Goal: Transaction & Acquisition: Purchase product/service

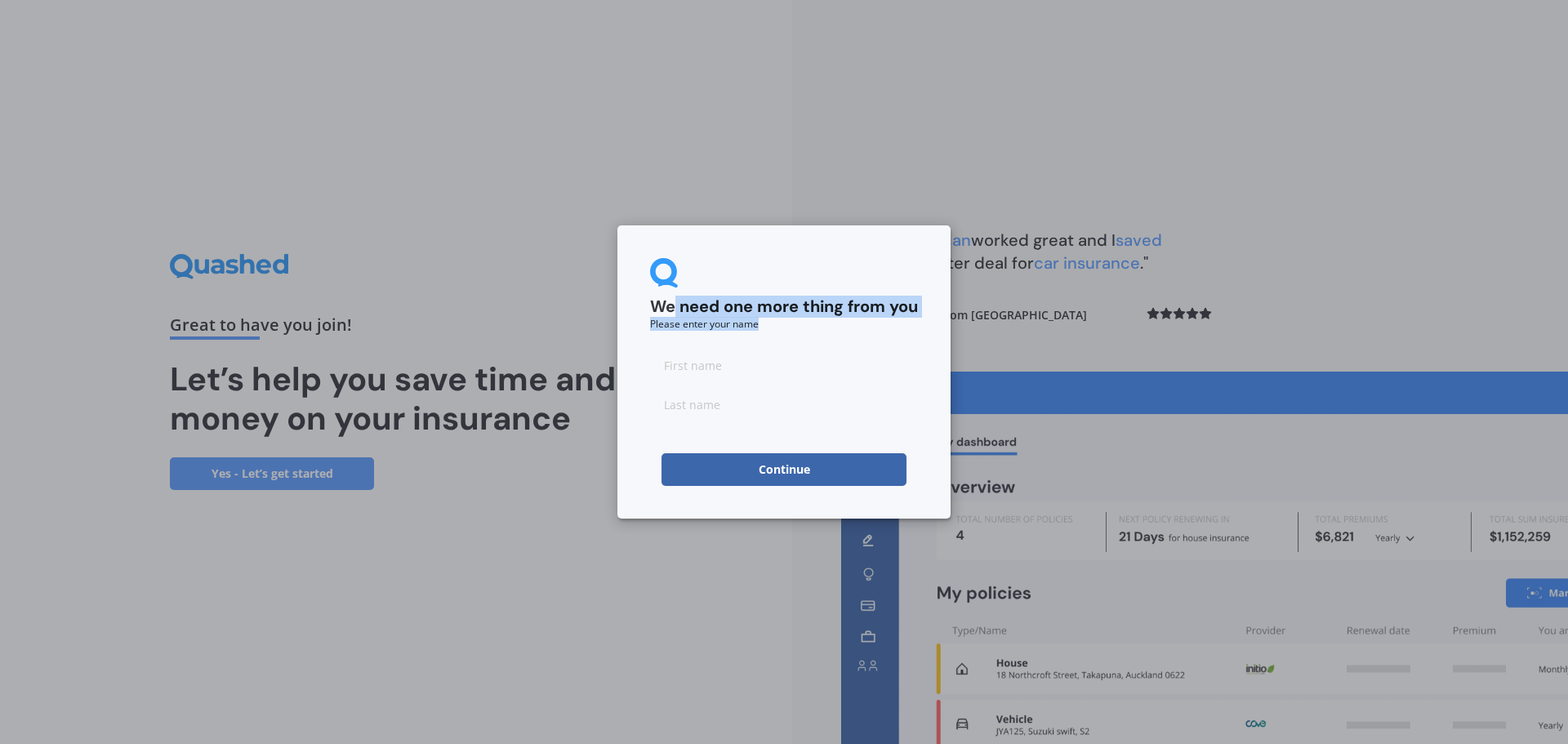
drag, startPoint x: 677, startPoint y: 312, endPoint x: 892, endPoint y: 343, distance: 217.2
click at [892, 343] on form "We need one more thing from you Please enter your name Continue" at bounding box center [784, 371] width 267 height 228
click at [791, 368] on input at bounding box center [784, 364] width 267 height 33
type input "Hollie"
click at [716, 401] on input at bounding box center [784, 404] width 267 height 33
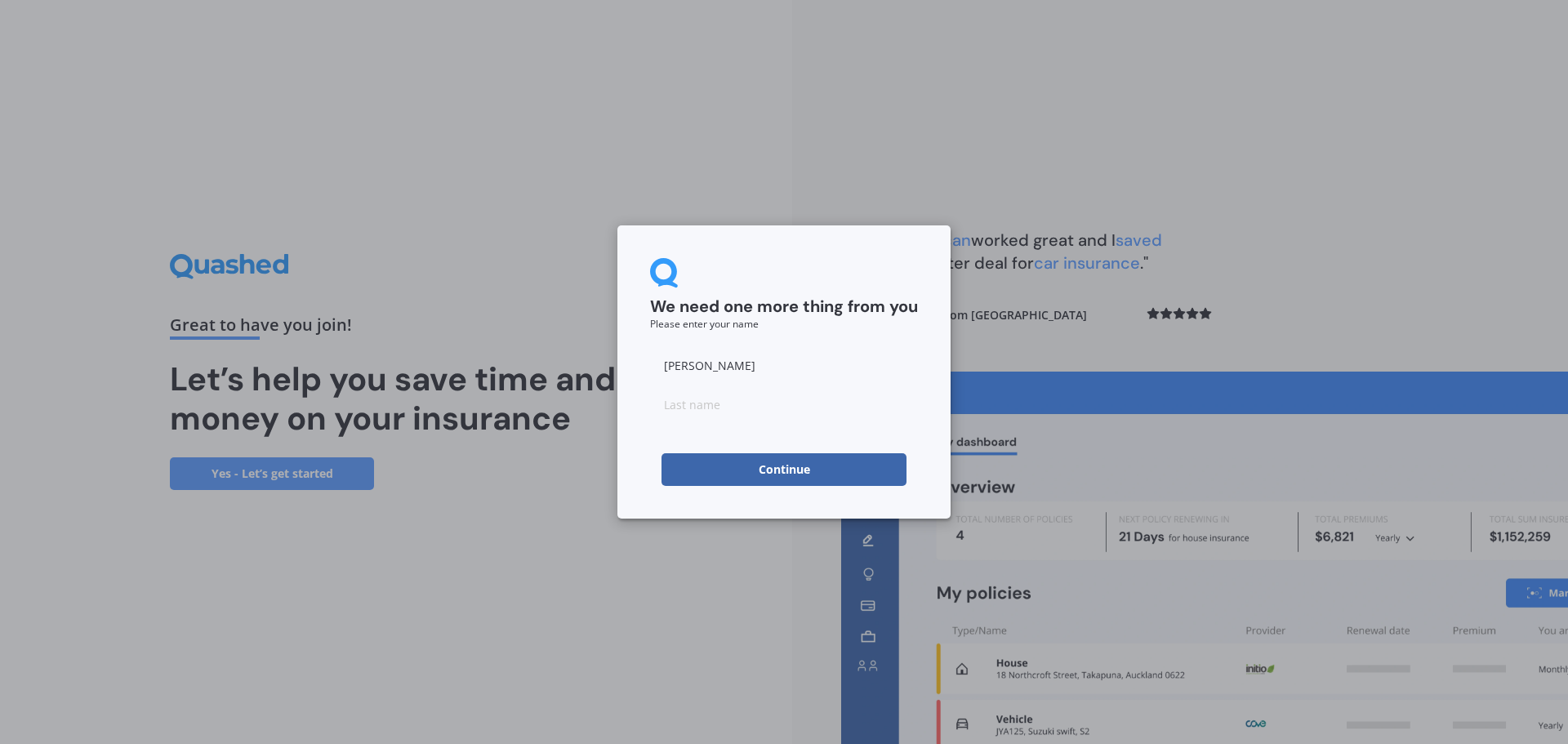
type input "Sendrove"
click at [727, 462] on button "Continue" at bounding box center [784, 469] width 245 height 33
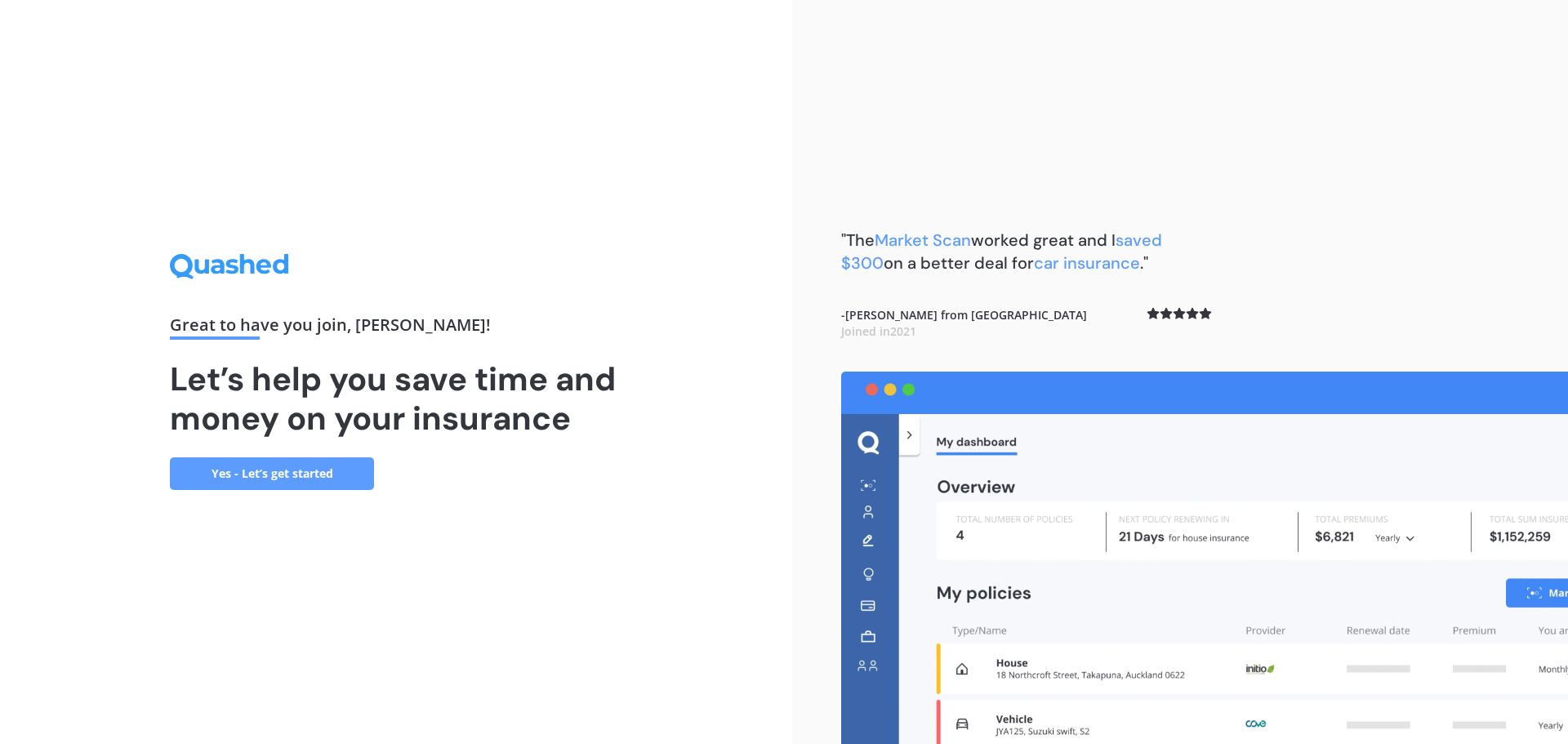
click at [260, 478] on link "Yes - Let’s get started" at bounding box center [272, 473] width 204 height 33
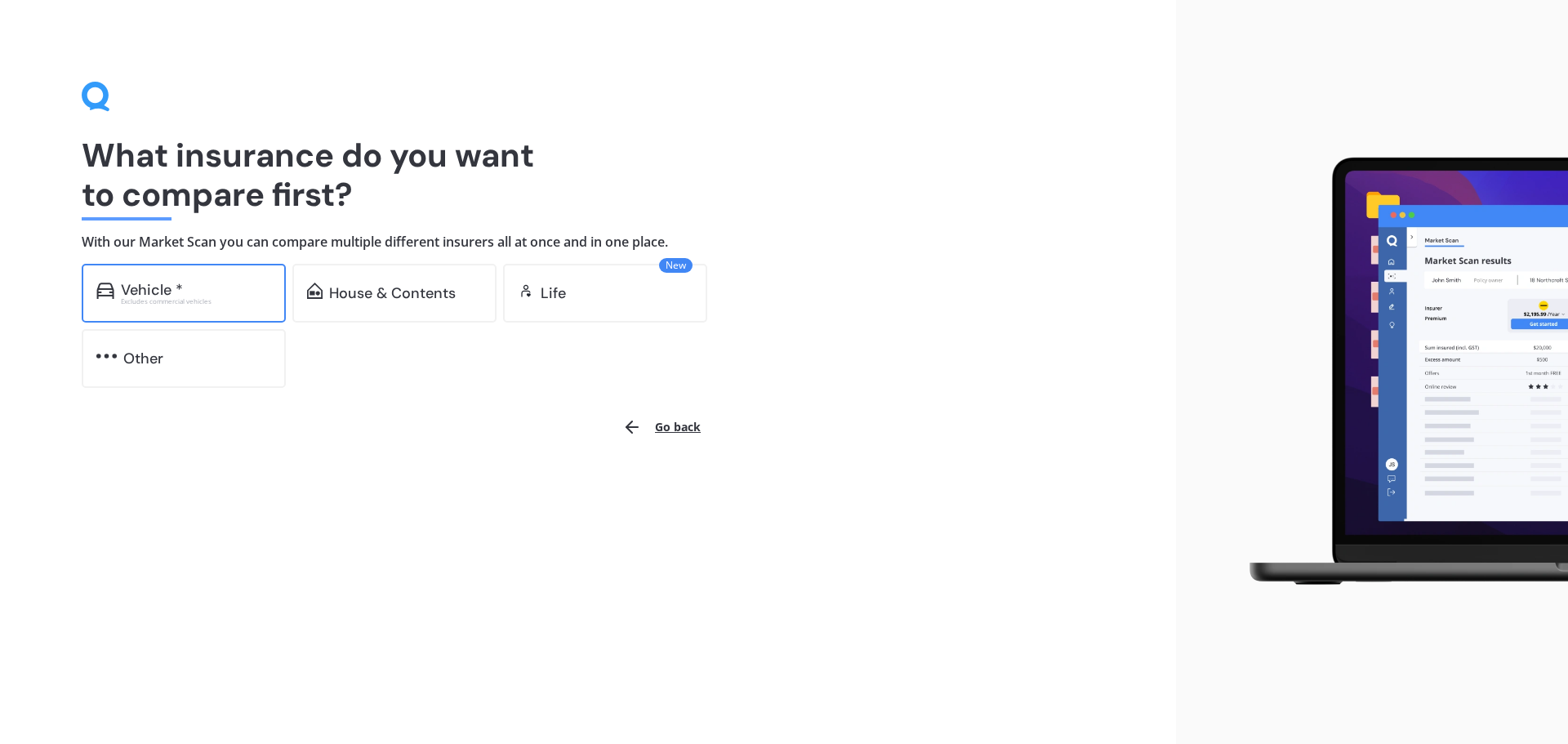
click at [144, 291] on div "Vehicle *" at bounding box center [151, 289] width 62 height 17
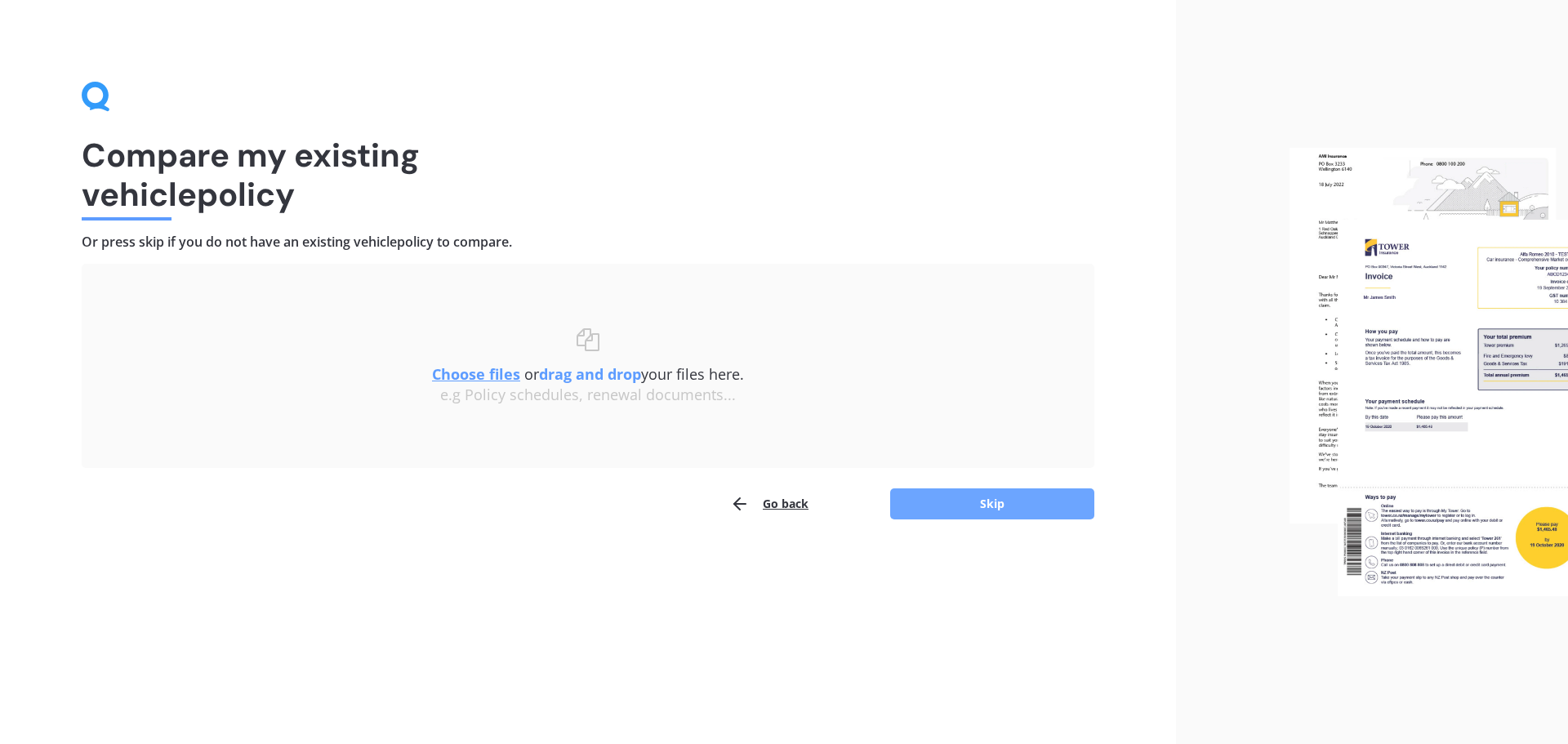
click at [956, 492] on button "Skip" at bounding box center [993, 503] width 204 height 31
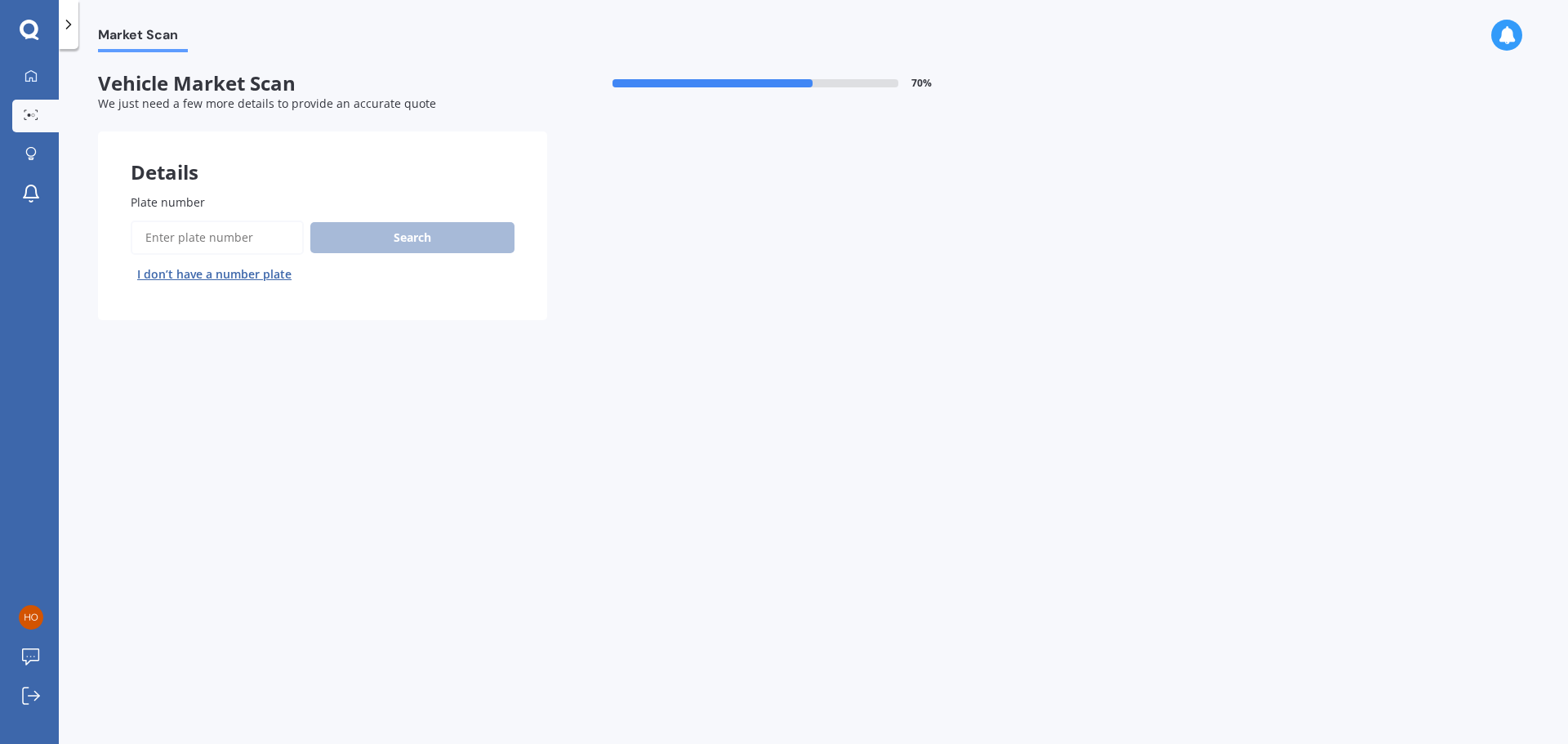
click at [189, 203] on span "Plate number" at bounding box center [168, 202] width 74 height 16
click at [189, 221] on input "Plate number" at bounding box center [217, 237] width 173 height 34
type input "NUJ889"
click at [417, 230] on button "Search" at bounding box center [413, 237] width 204 height 31
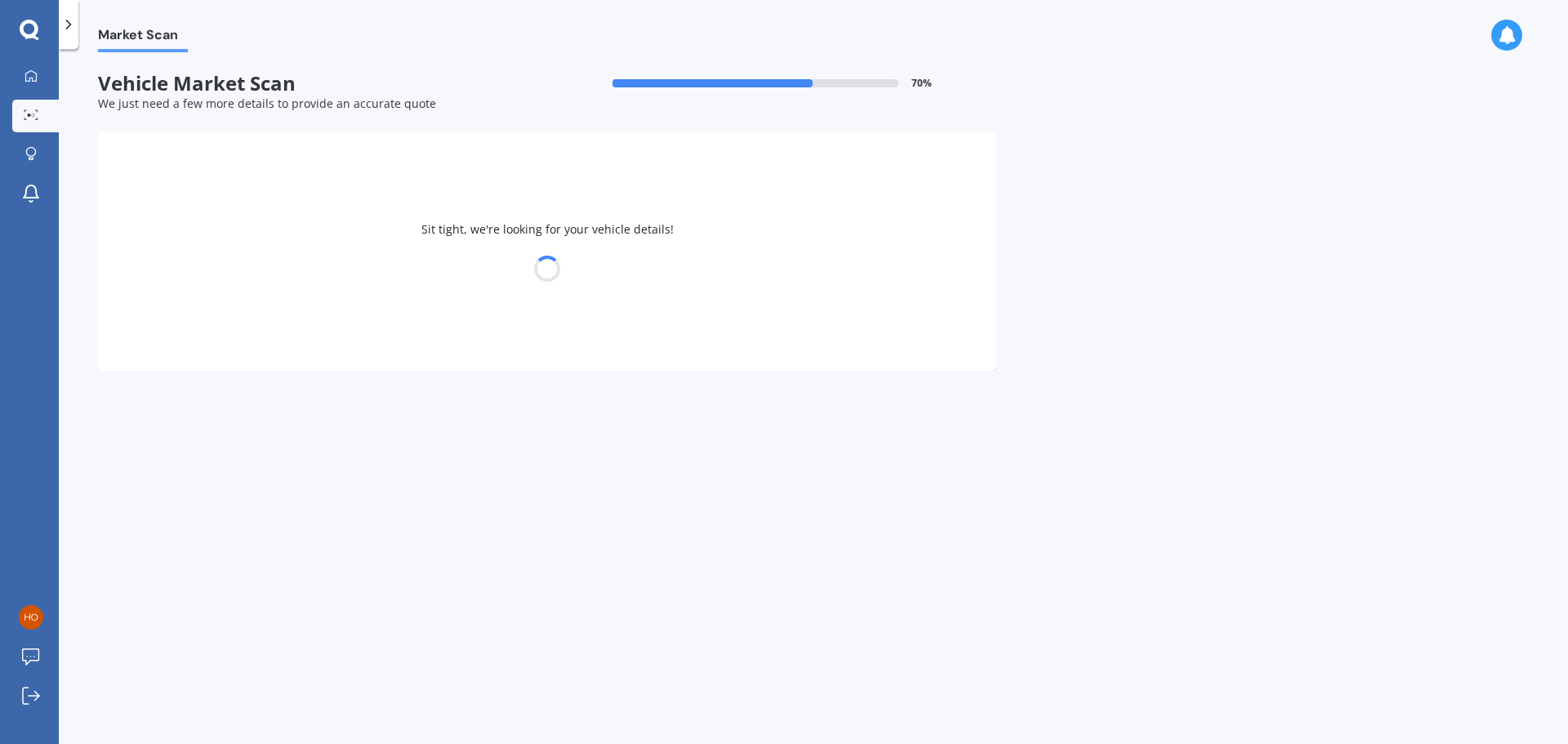
select select "HONDA"
select select "CR-V"
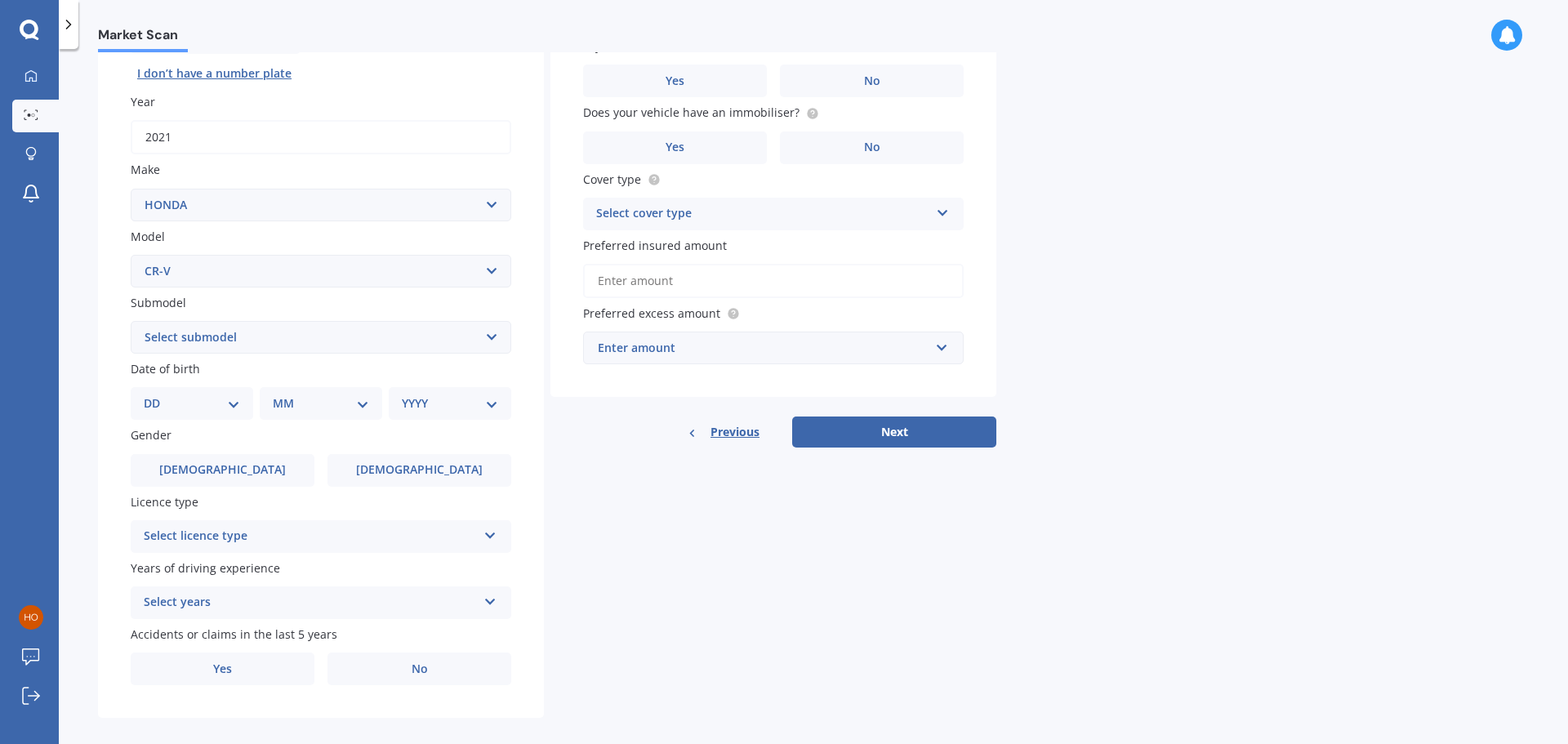
scroll to position [217, 0]
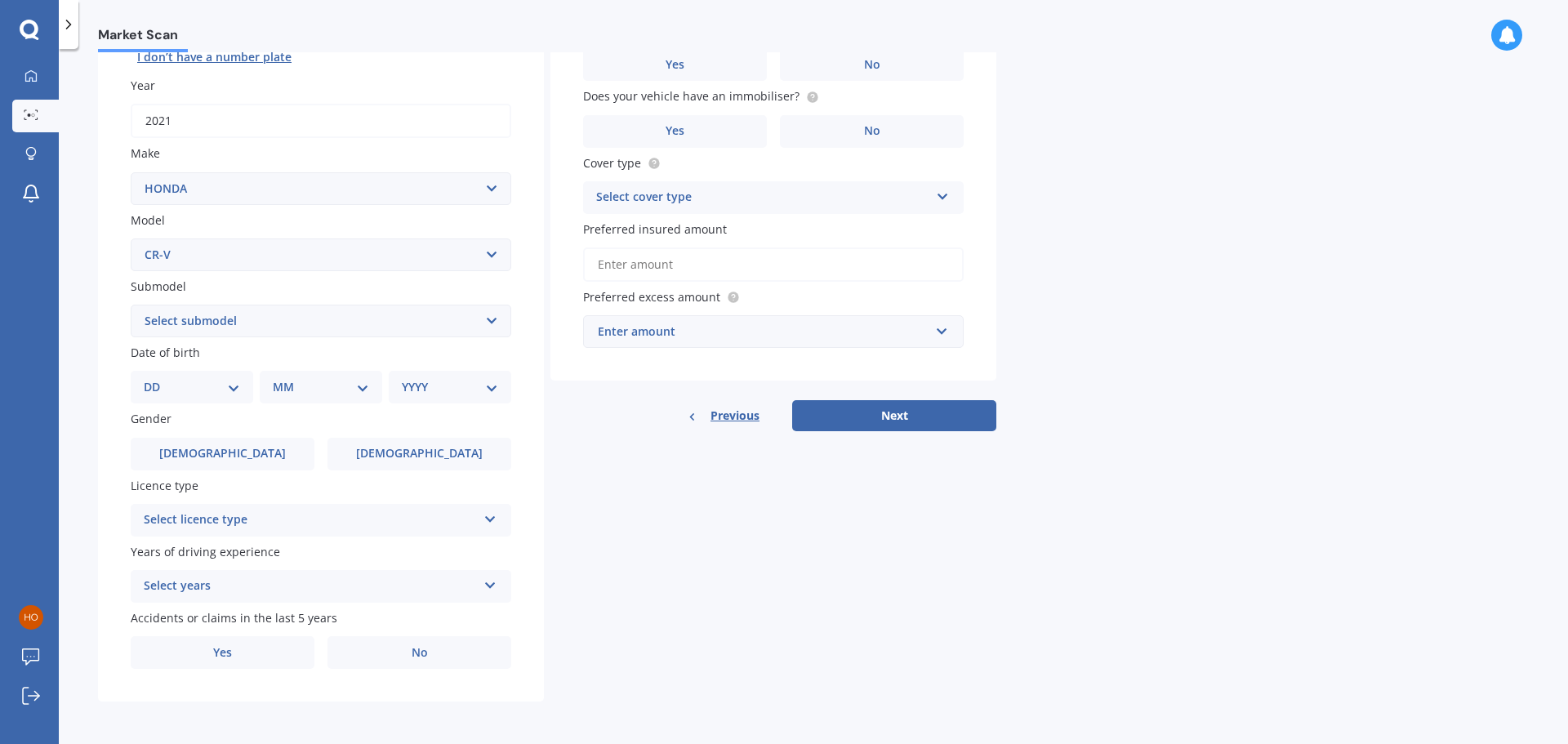
click at [502, 323] on select "Select submodel (all other) 2WD 2WD Sport 7 1.5 2WD Touring 1.5 4WD AWD AWD Spo…" at bounding box center [321, 320] width 381 height 33
select select "AWD"
click at [131, 304] on select "Select submodel (all other) 2WD 2WD Sport 7 1.5 2WD Touring 1.5 4WD AWD AWD Spo…" at bounding box center [321, 320] width 381 height 33
click at [226, 384] on select "DD 01 02 03 04 05 06 07 08 09 10 11 12 13 14 15 16 17 18 19 20 21 22 23 24 25 2…" at bounding box center [192, 387] width 97 height 18
select select "06"
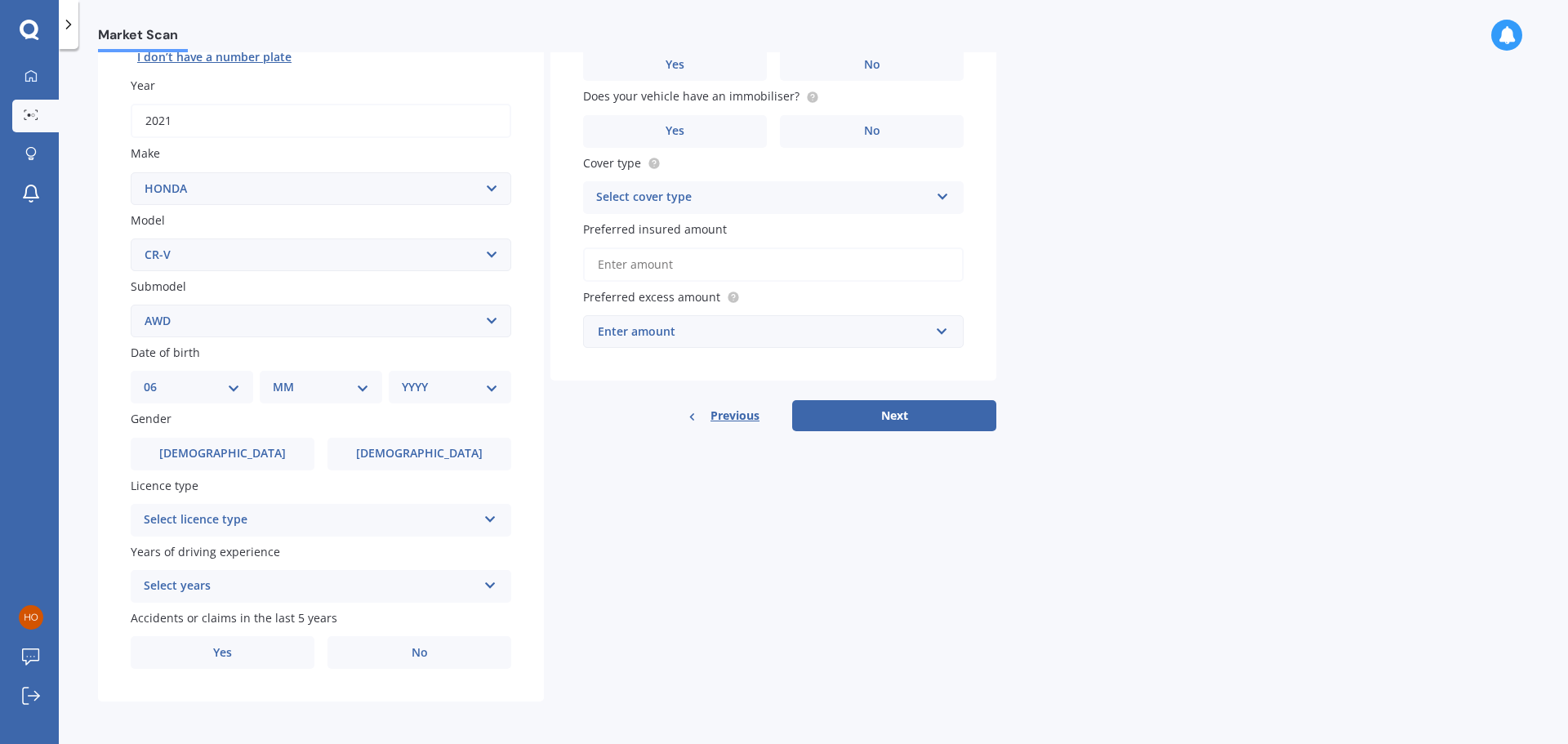
click at [157, 378] on select "DD 01 02 03 04 05 06 07 08 09 10 11 12 13 14 15 16 17 18 19 20 21 22 23 24 25 2…" at bounding box center [192, 387] width 97 height 18
click at [363, 392] on select "MM 01 02 03 04 05 06 07 08 09 10 11 12" at bounding box center [324, 387] width 90 height 18
select select "12"
click at [279, 378] on select "MM 01 02 03 04 05 06 07 08 09 10 11 12" at bounding box center [324, 387] width 90 height 18
click at [480, 382] on select "YYYY 2025 2024 2023 2022 2021 2020 2019 2018 2017 2016 2015 2014 2013 2012 2011…" at bounding box center [447, 387] width 90 height 18
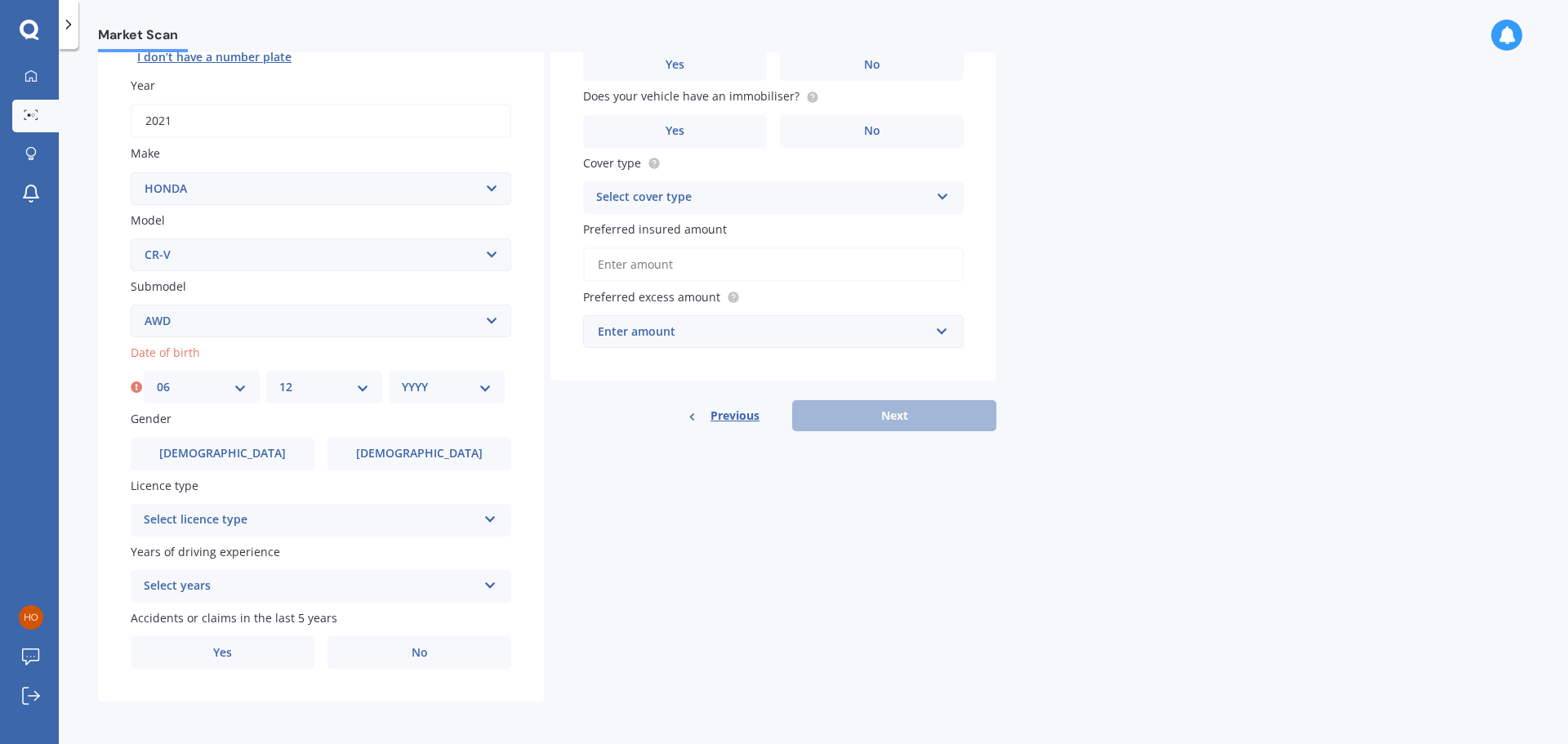
select select "1996"
click at [402, 378] on select "YYYY 2025 2024 2023 2022 2021 2020 2019 2018 2017 2016 2015 2014 2013 2012 2011…" at bounding box center [447, 387] width 90 height 18
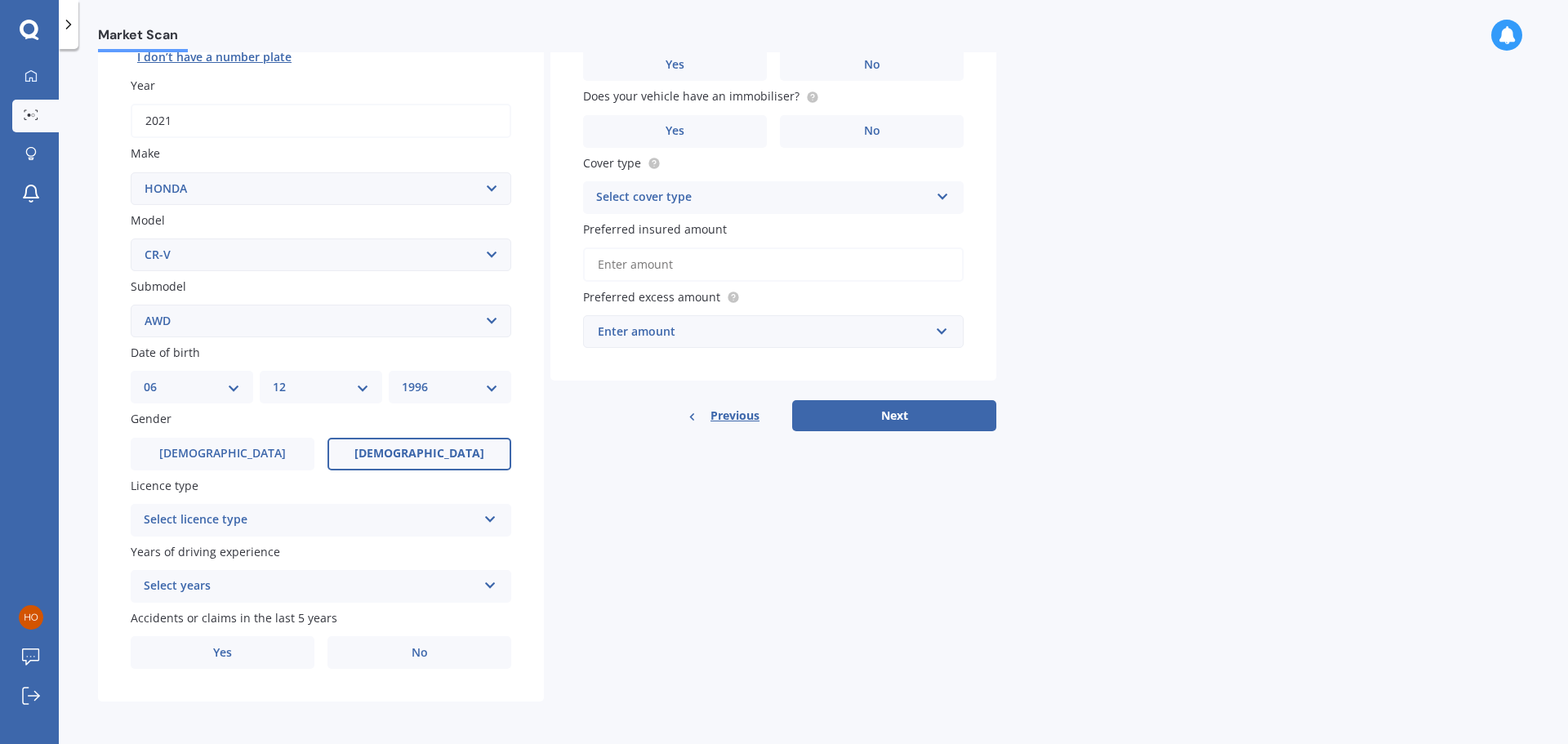
click at [397, 460] on label "Female" at bounding box center [419, 454] width 184 height 33
click at [0, 0] on input "Female" at bounding box center [0, 0] width 0 height 0
click at [349, 511] on div "Select licence type" at bounding box center [310, 520] width 333 height 19
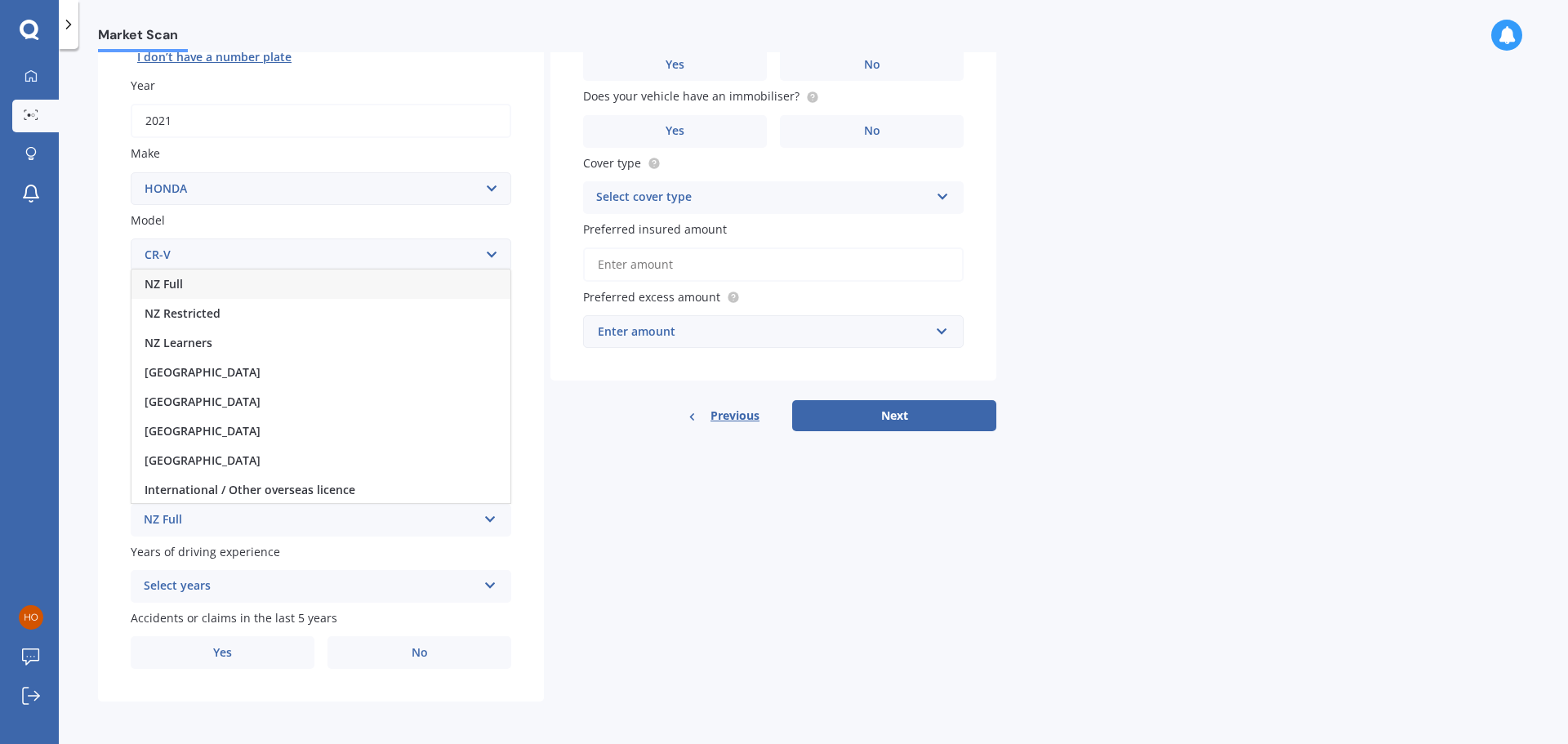
click at [200, 280] on div "NZ Full" at bounding box center [320, 283] width 379 height 29
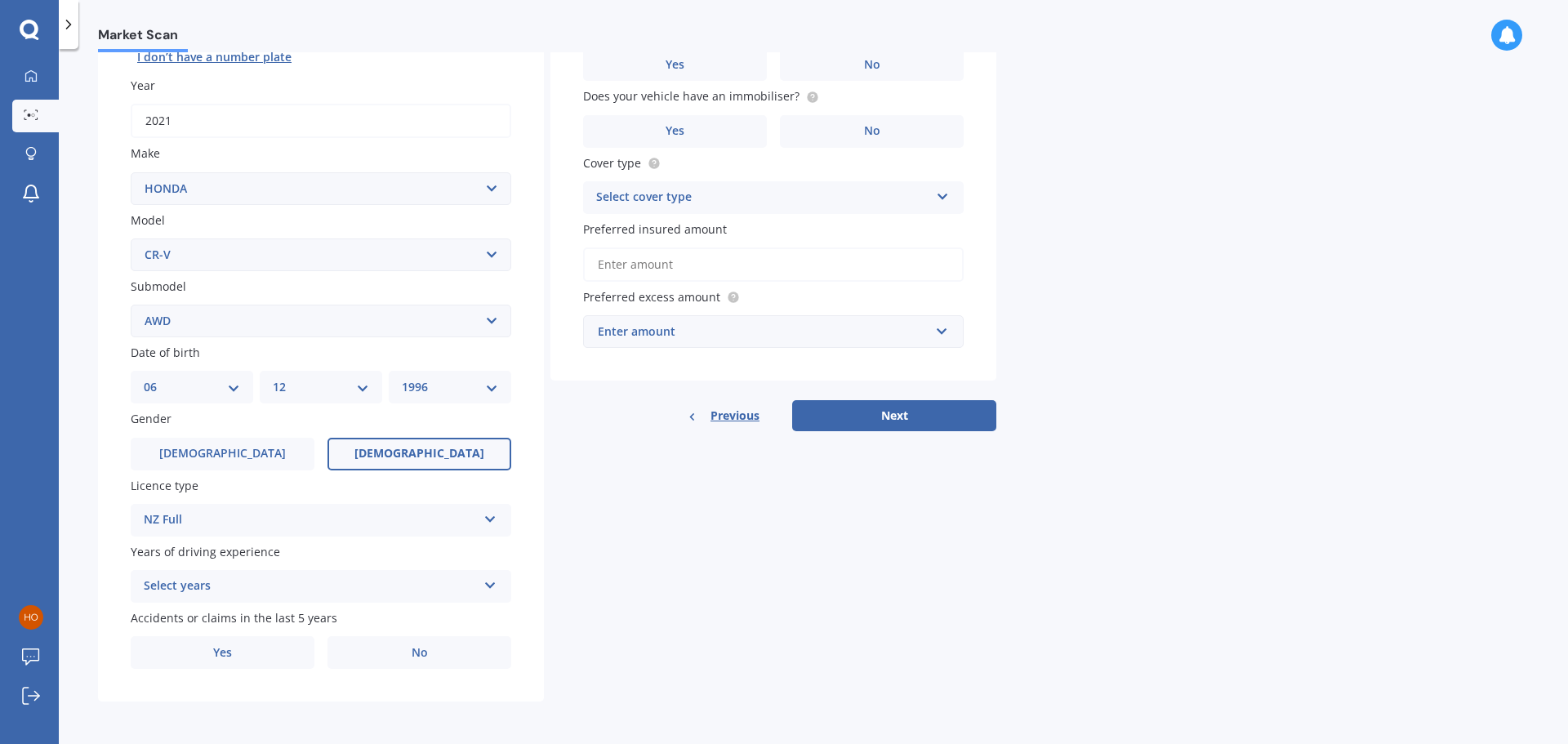
click at [495, 583] on icon at bounding box center [490, 581] width 14 height 11
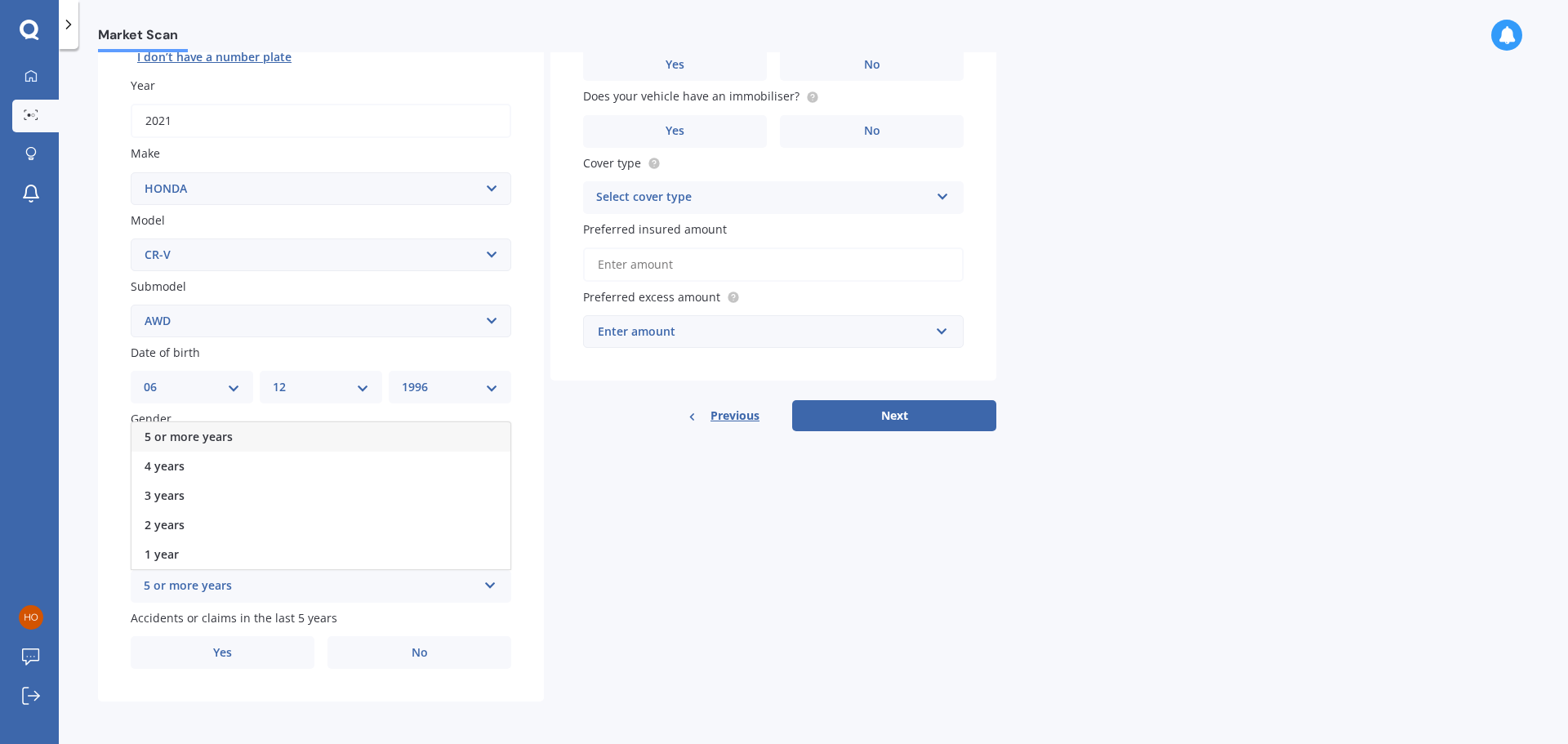
click at [223, 436] on span "5 or more years" at bounding box center [188, 436] width 88 height 16
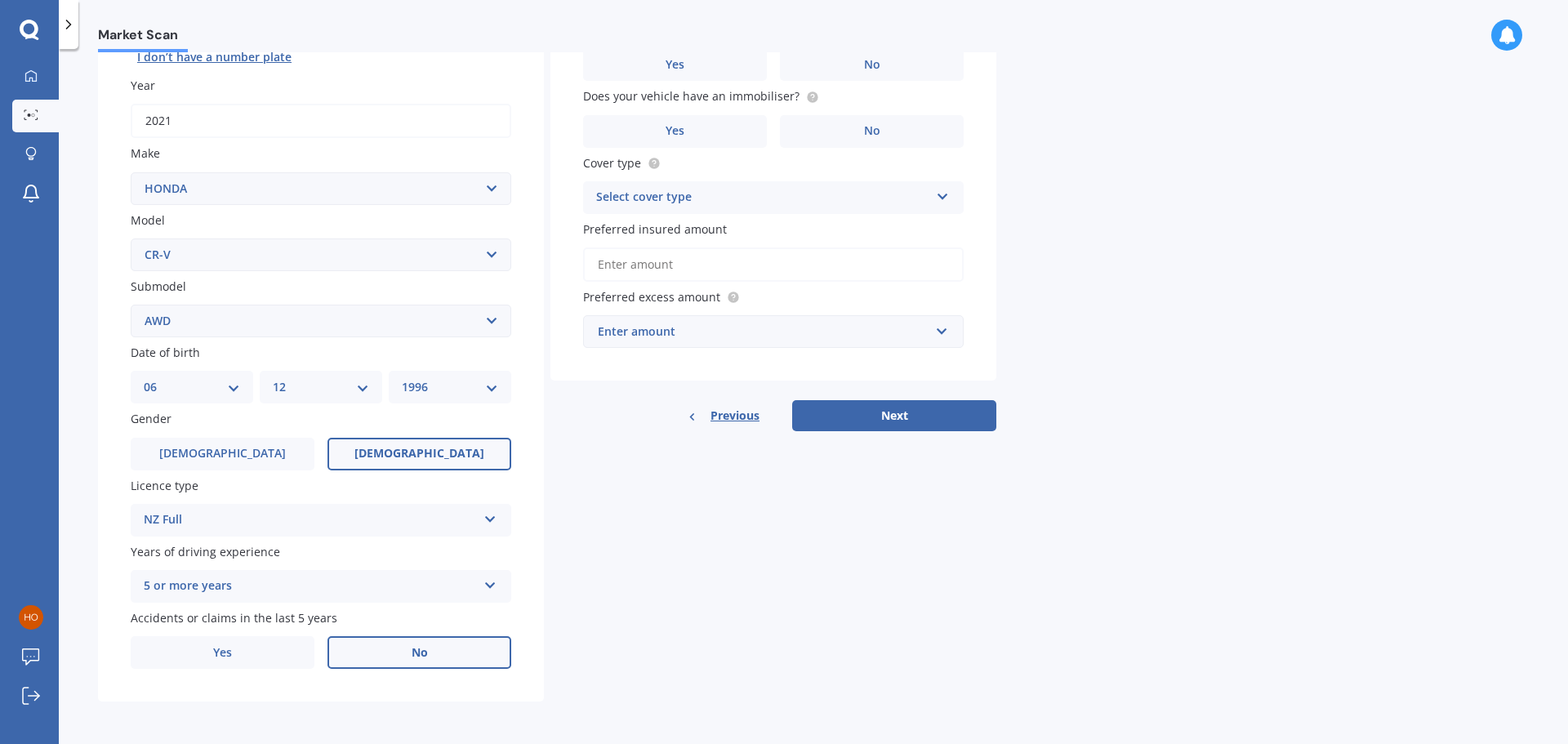
click at [436, 653] on label "No" at bounding box center [419, 652] width 184 height 33
click at [0, 0] on input "No" at bounding box center [0, 0] width 0 height 0
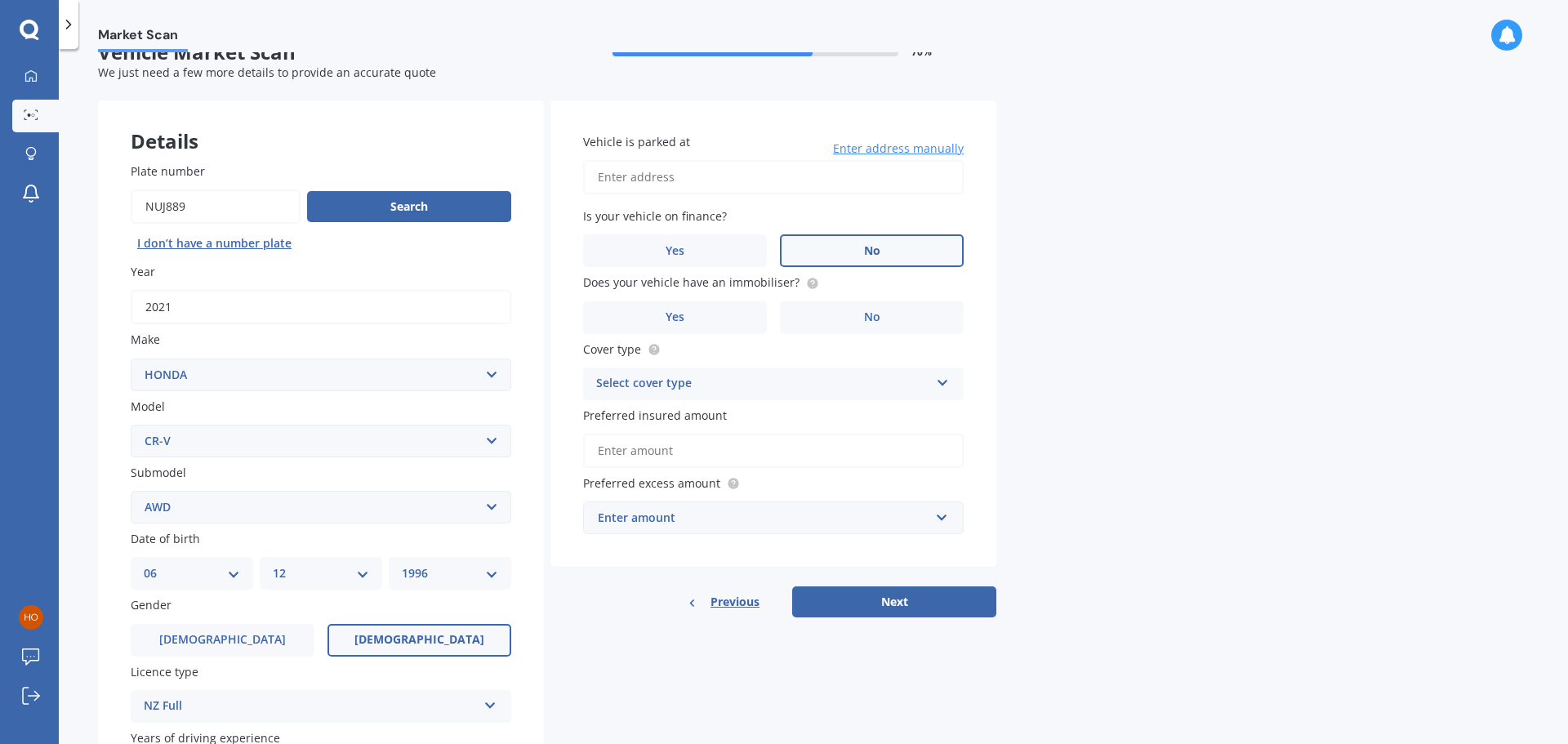
scroll to position [0, 0]
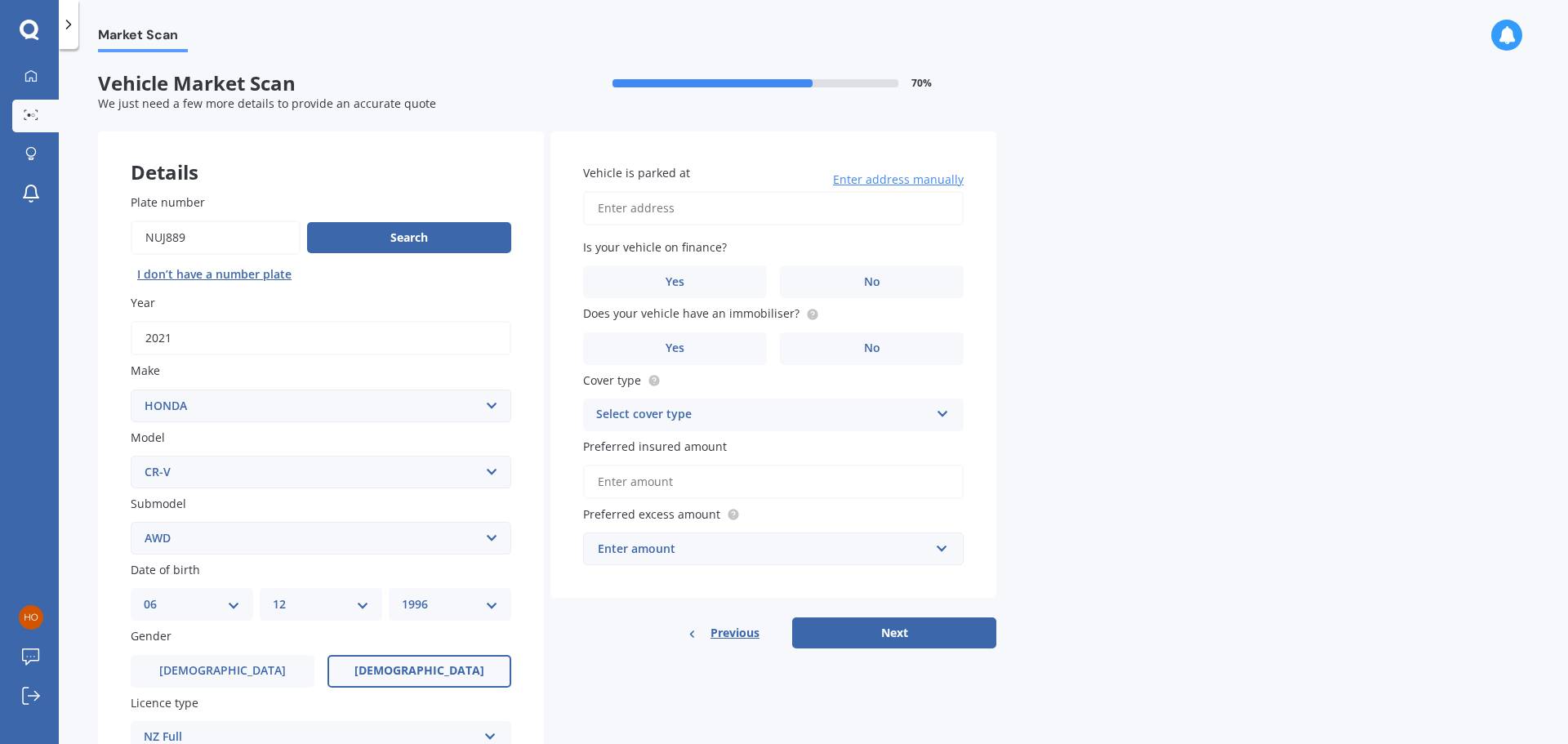
click at [665, 215] on input "Vehicle is parked at" at bounding box center [773, 208] width 381 height 34
type input "21 Kopiko Road, Titirangi, Auckland 0604"
click at [885, 280] on label "No" at bounding box center [871, 281] width 184 height 33
click at [0, 0] on input "No" at bounding box center [0, 0] width 0 height 0
click at [750, 315] on span "Does your vehicle have an immobiliser?" at bounding box center [692, 314] width 216 height 16
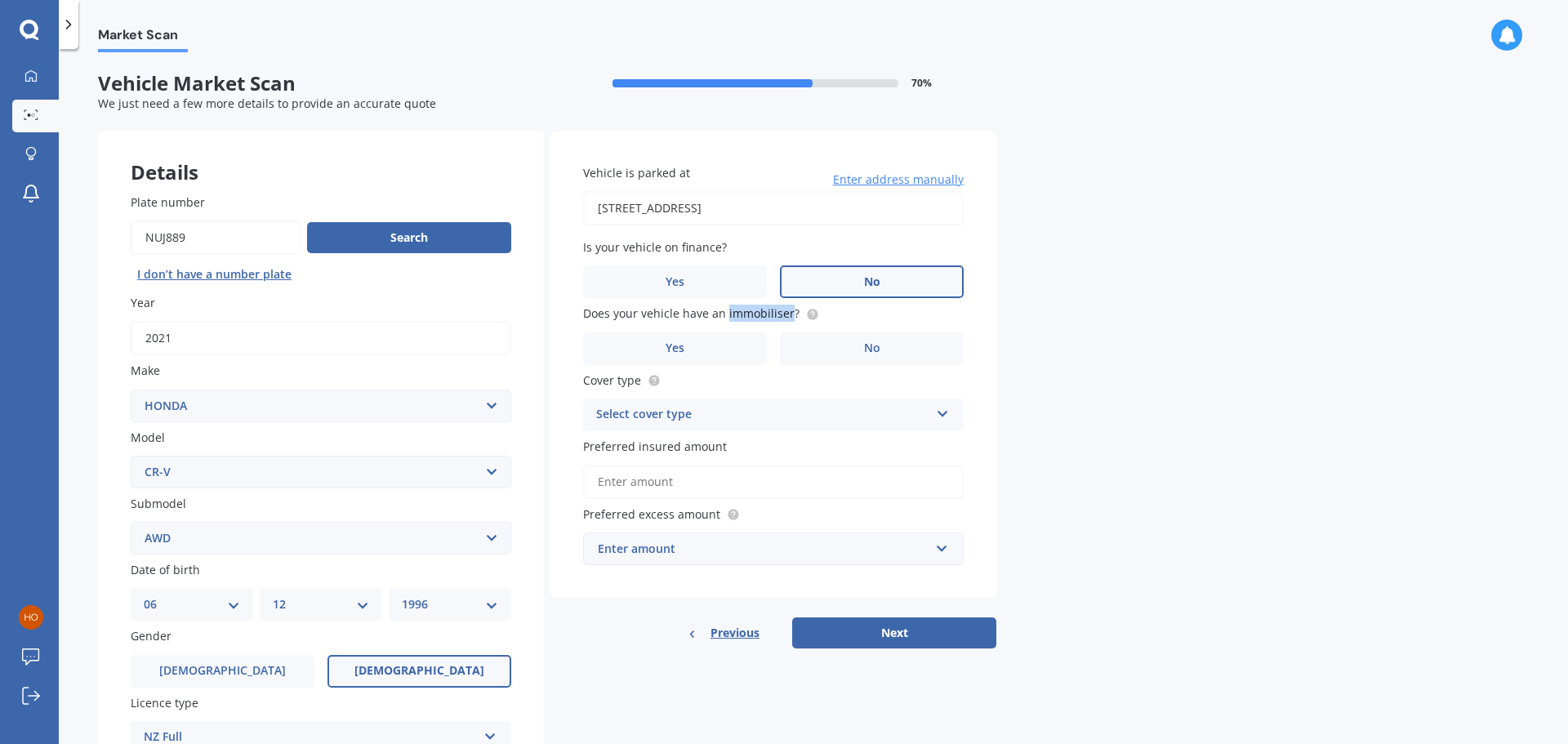
click at [750, 315] on span "Does your vehicle have an immobiliser?" at bounding box center [692, 314] width 216 height 16
click at [674, 330] on div "Does your vehicle have an immobiliser? Yes No" at bounding box center [773, 334] width 381 height 60
click at [674, 338] on label "Yes" at bounding box center [675, 348] width 184 height 33
click at [0, 0] on input "Yes" at bounding box center [0, 0] width 0 height 0
click at [937, 411] on icon at bounding box center [943, 410] width 14 height 11
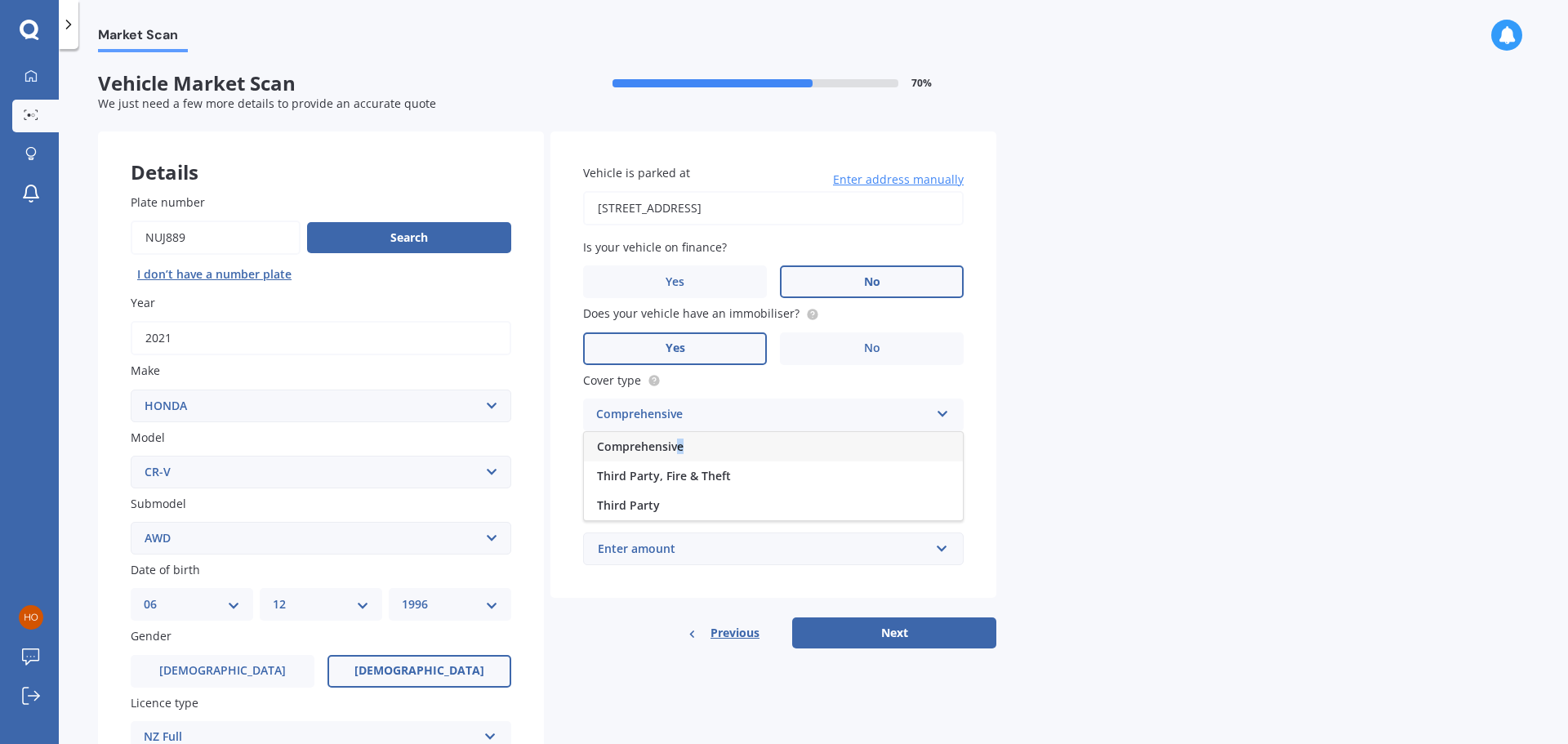
click at [680, 439] on span "Comprehensive" at bounding box center [640, 446] width 86 height 16
click at [749, 475] on input "Preferred insured amount" at bounding box center [773, 481] width 381 height 34
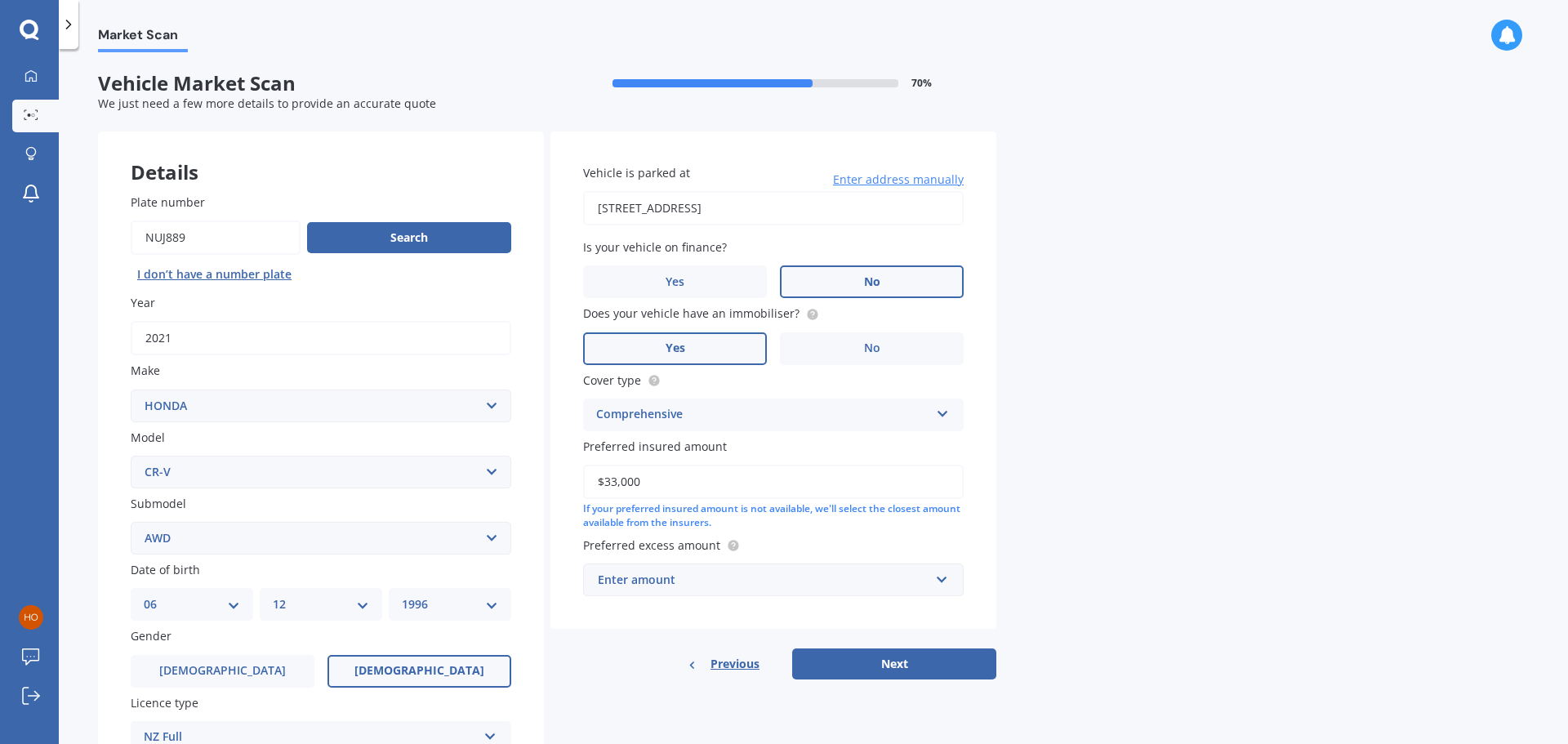
type input "$33,000"
click at [943, 578] on input "text" at bounding box center [768, 579] width 366 height 31
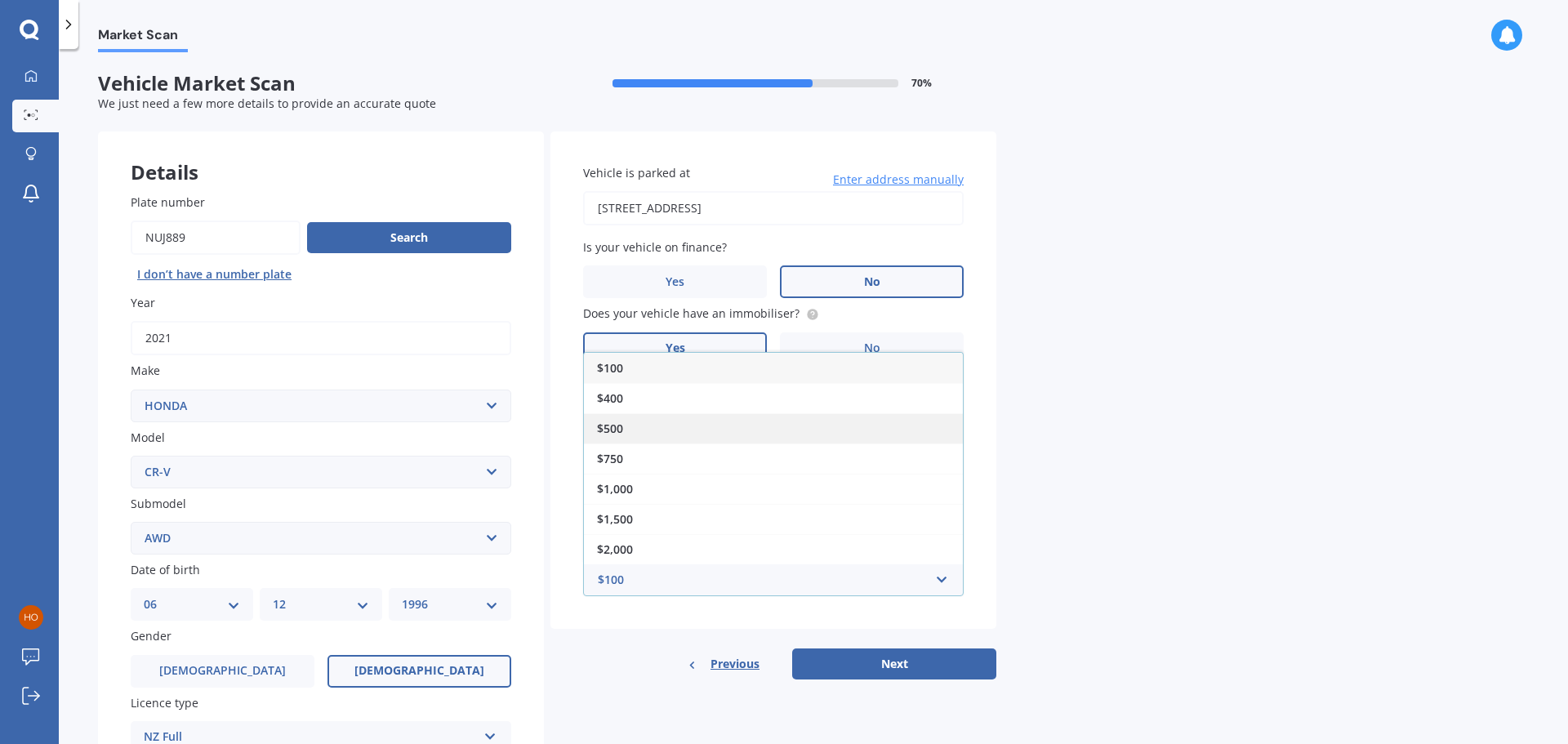
click at [641, 423] on div "$500" at bounding box center [773, 428] width 379 height 30
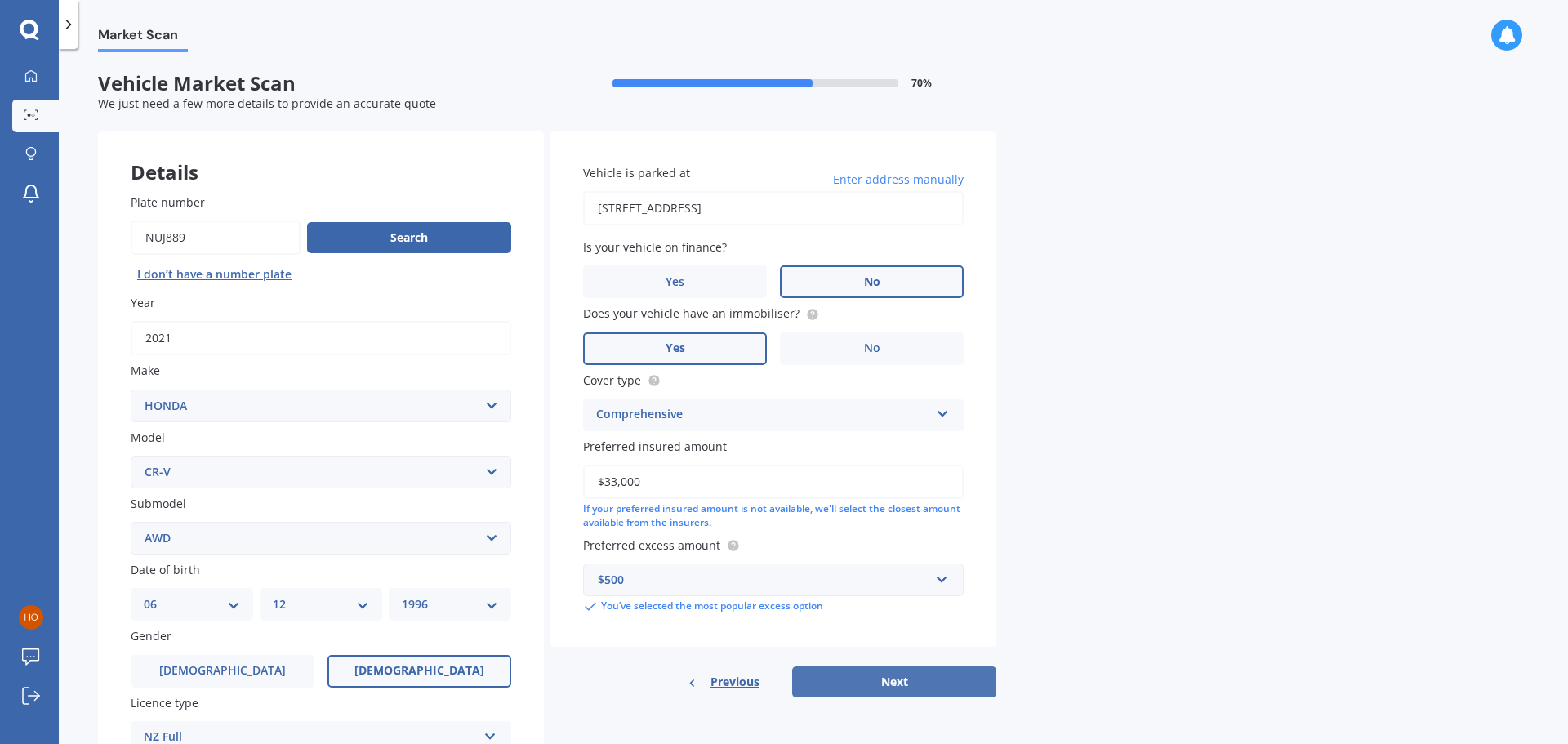
click at [890, 687] on button "Next" at bounding box center [894, 681] width 204 height 31
select select "06"
select select "12"
select select "1996"
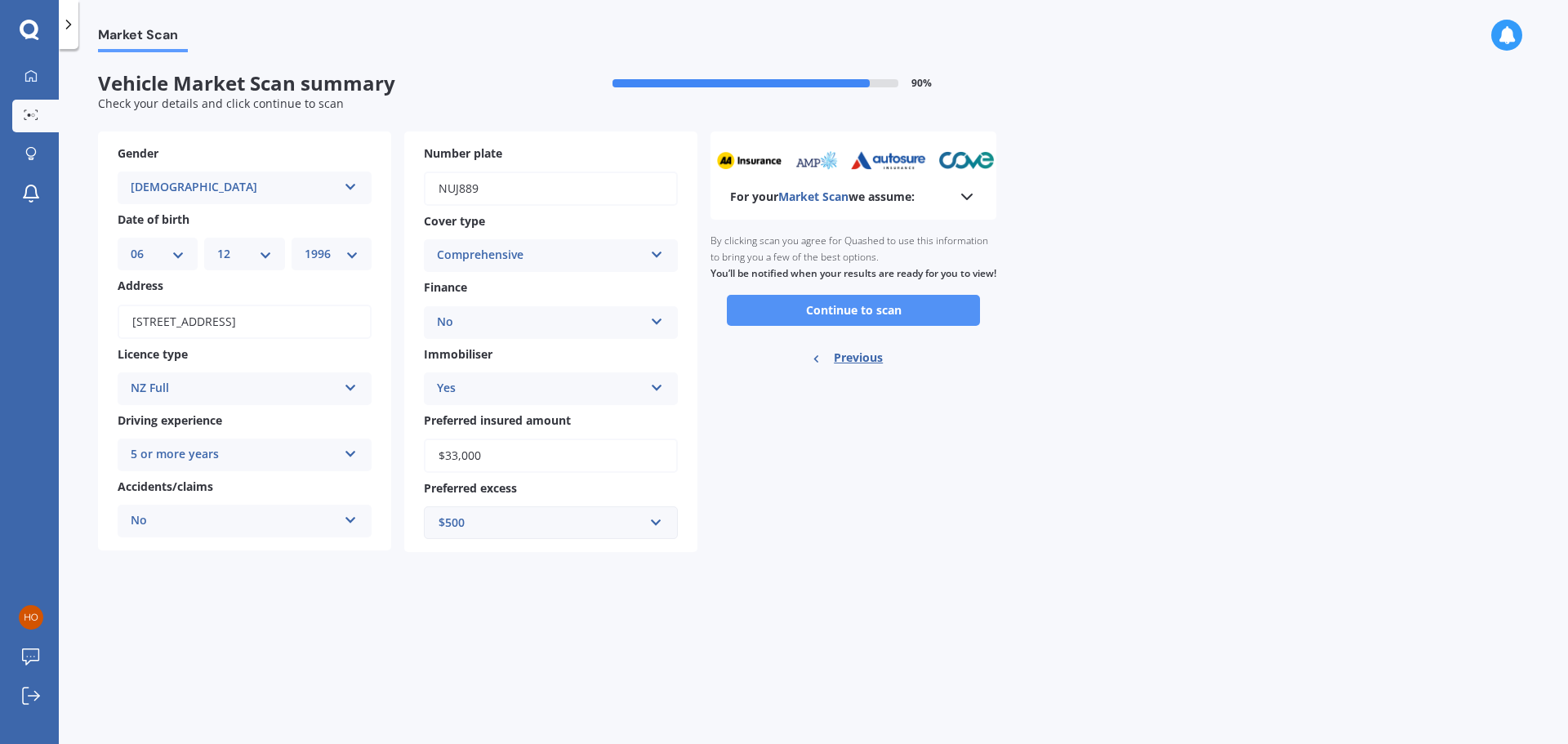
click at [929, 316] on button "Continue to scan" at bounding box center [854, 310] width 253 height 31
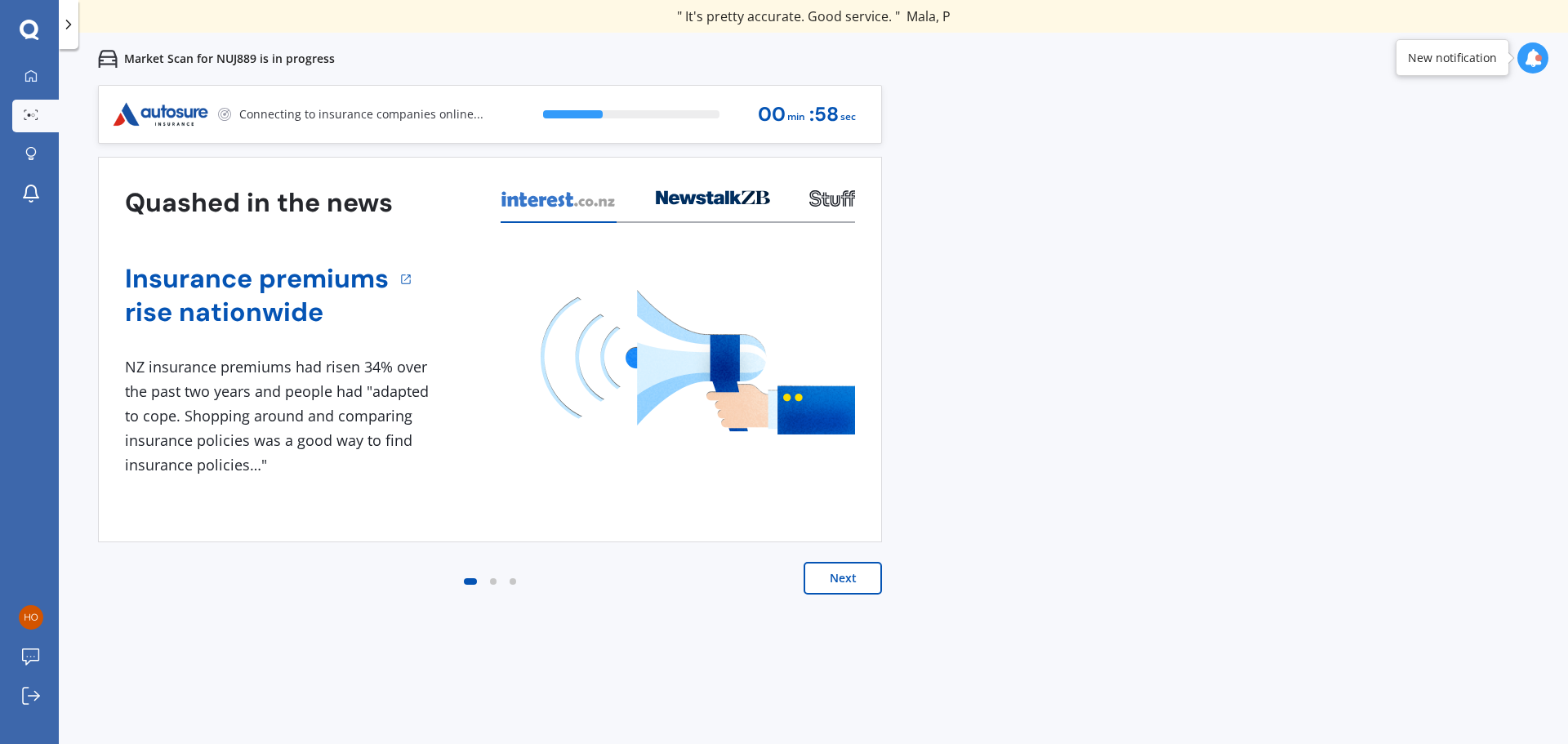
click at [849, 580] on button "Next" at bounding box center [842, 578] width 78 height 33
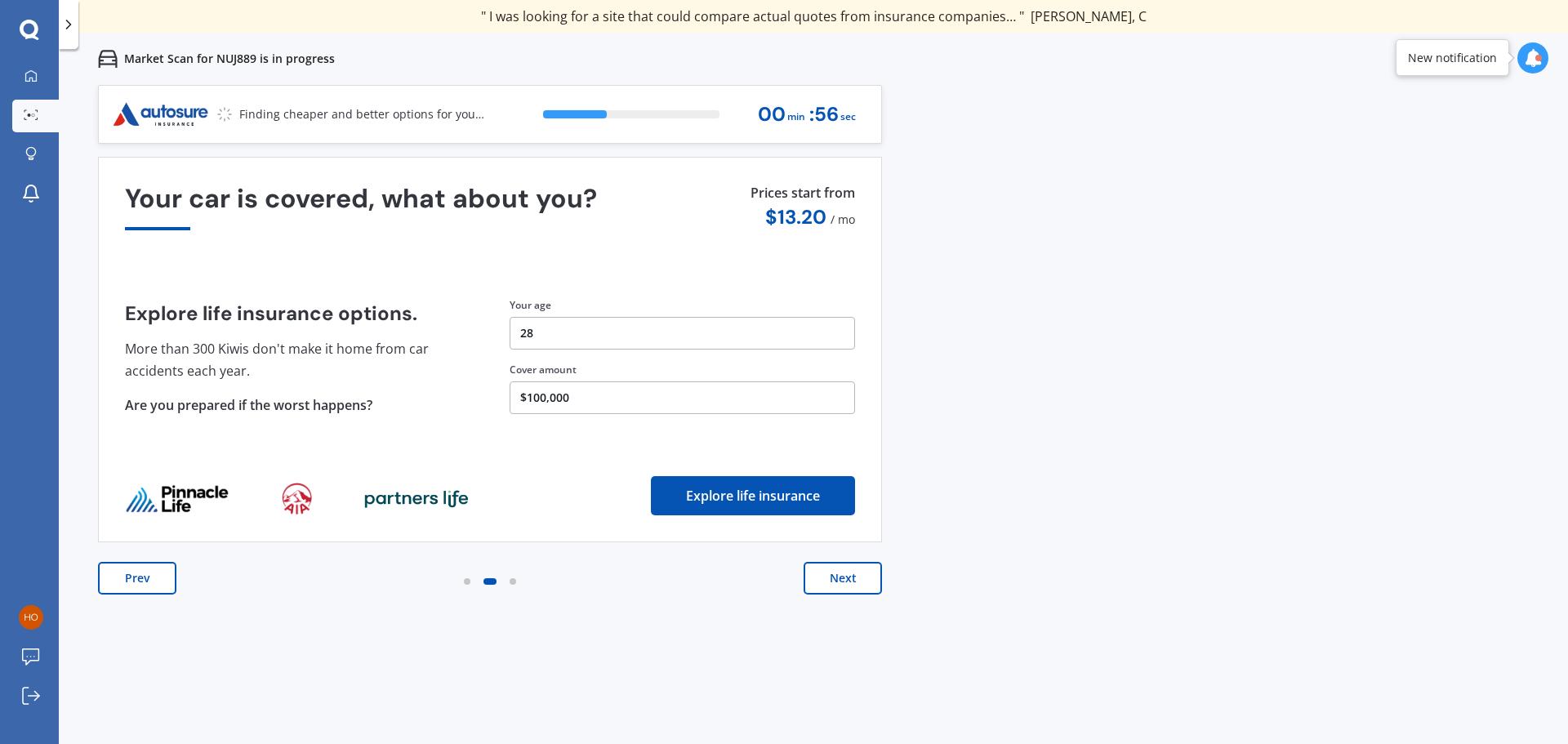
click at [849, 575] on button "Next" at bounding box center [842, 578] width 78 height 33
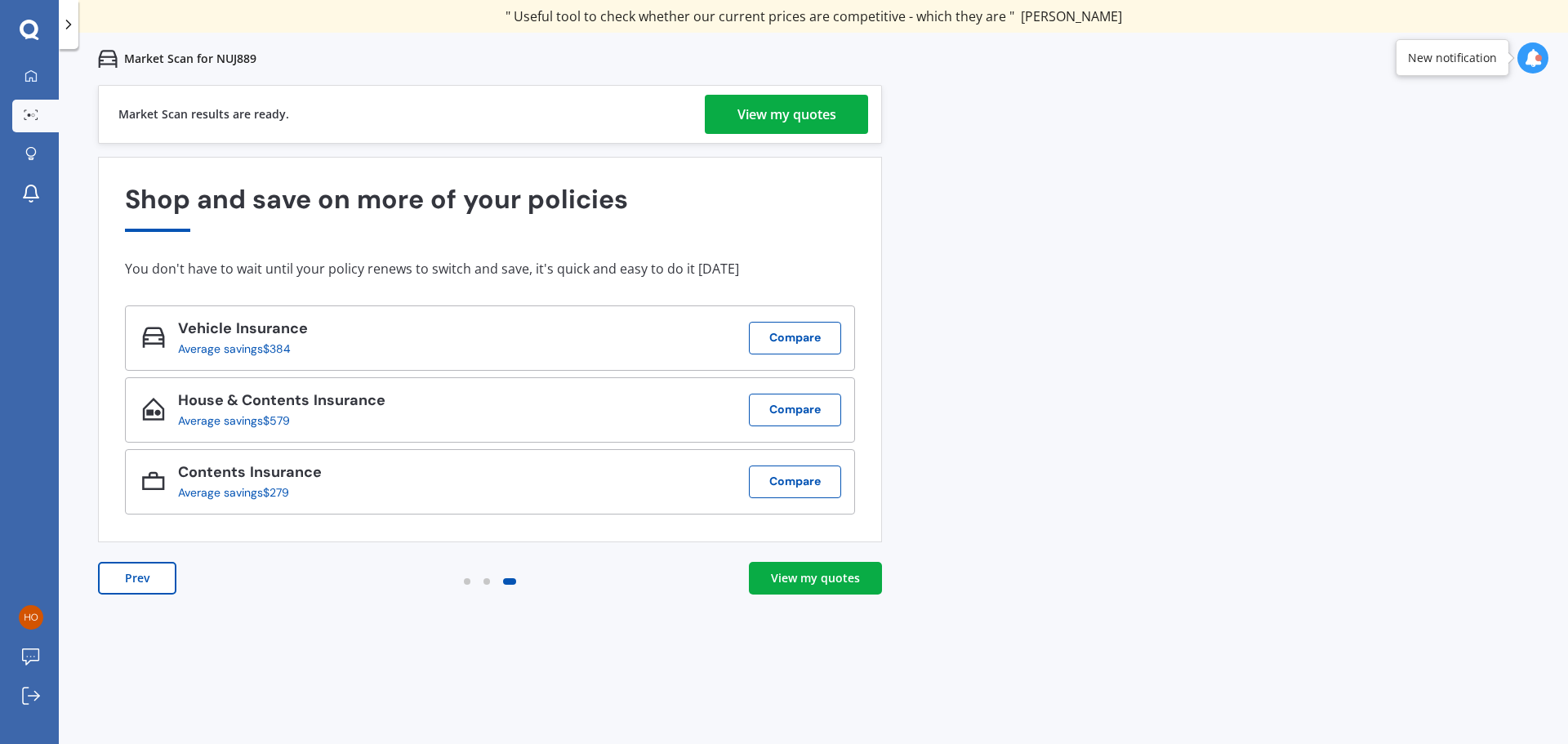
click at [833, 576] on div "View my quotes" at bounding box center [815, 578] width 89 height 17
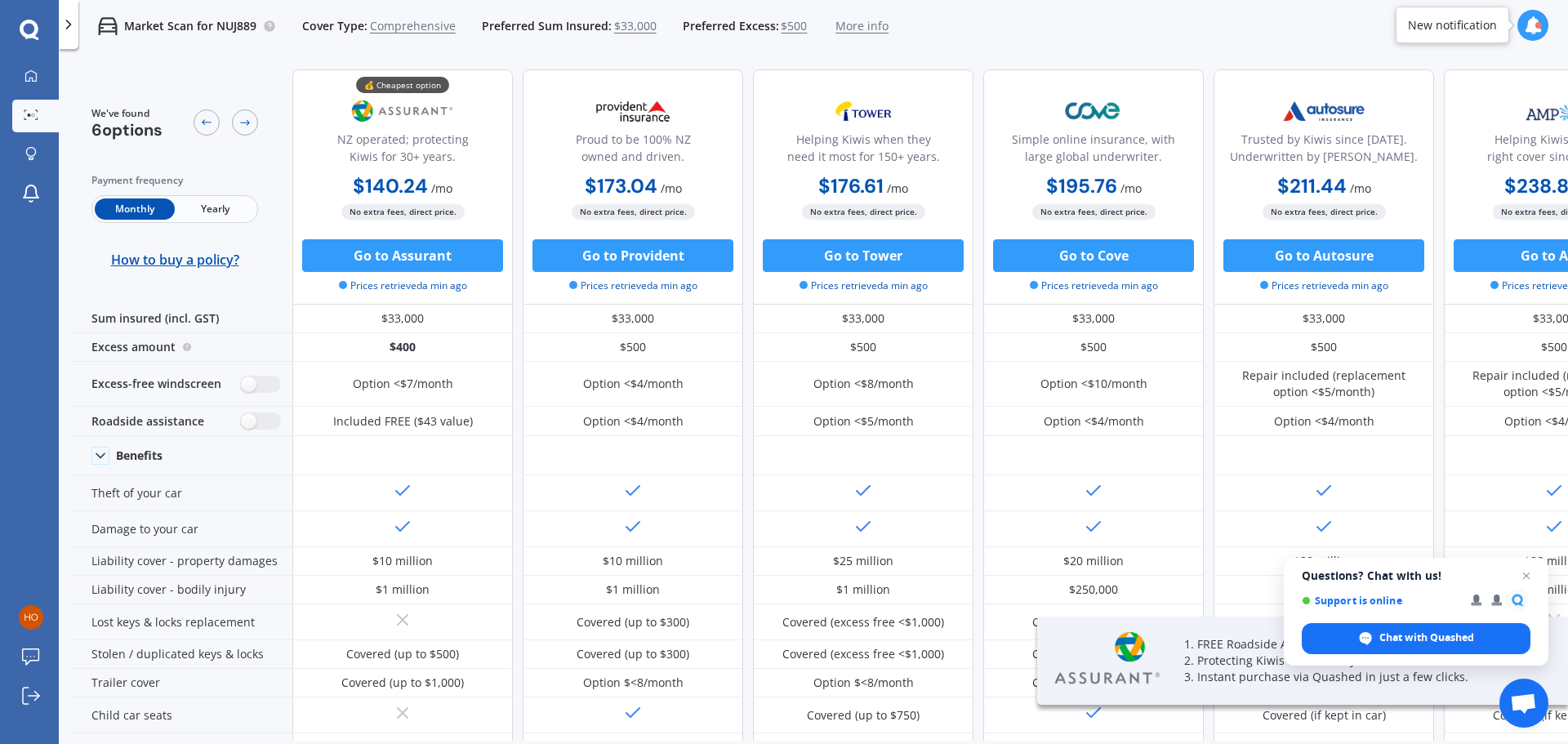
click at [203, 203] on span "Yearly" at bounding box center [215, 209] width 80 height 21
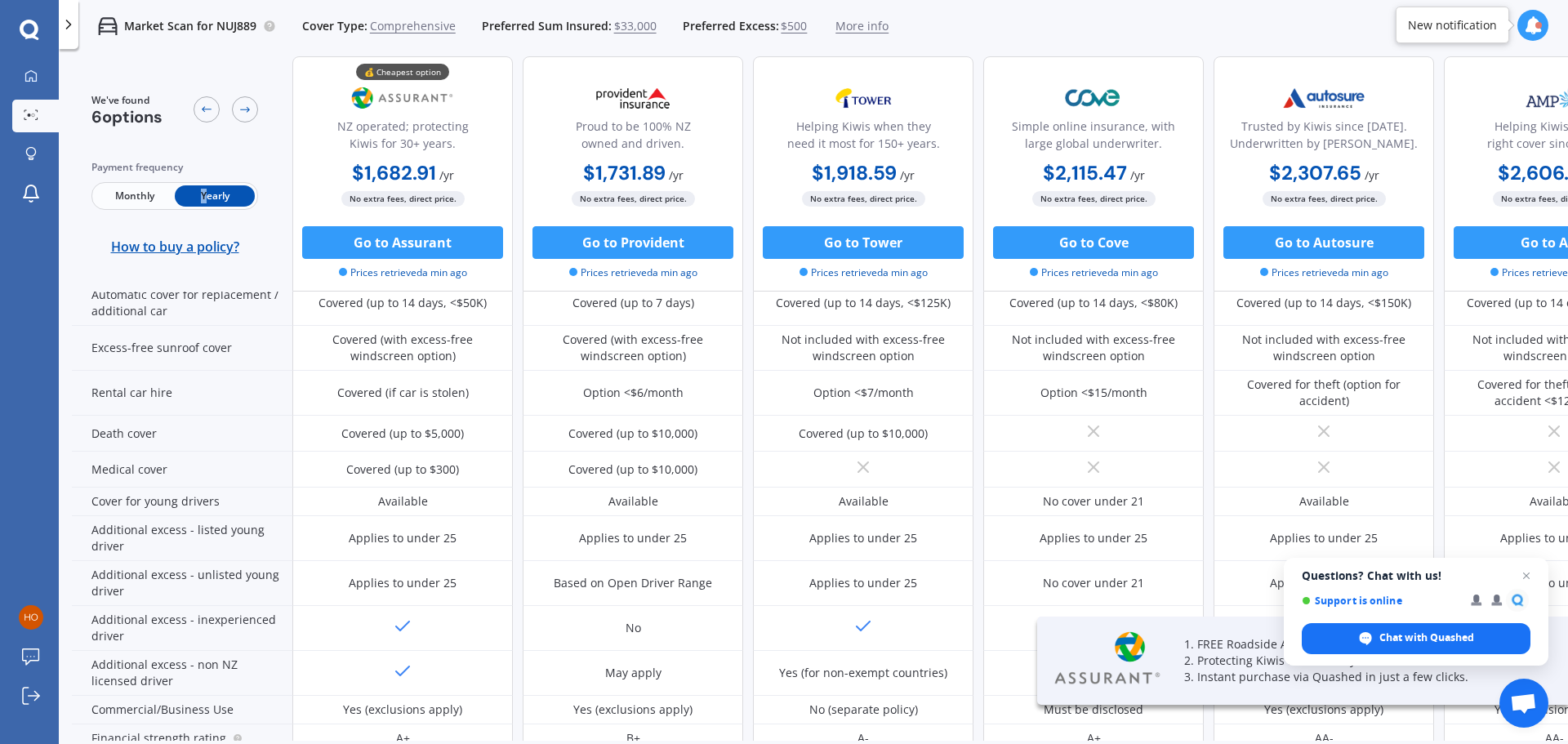
scroll to position [734, 0]
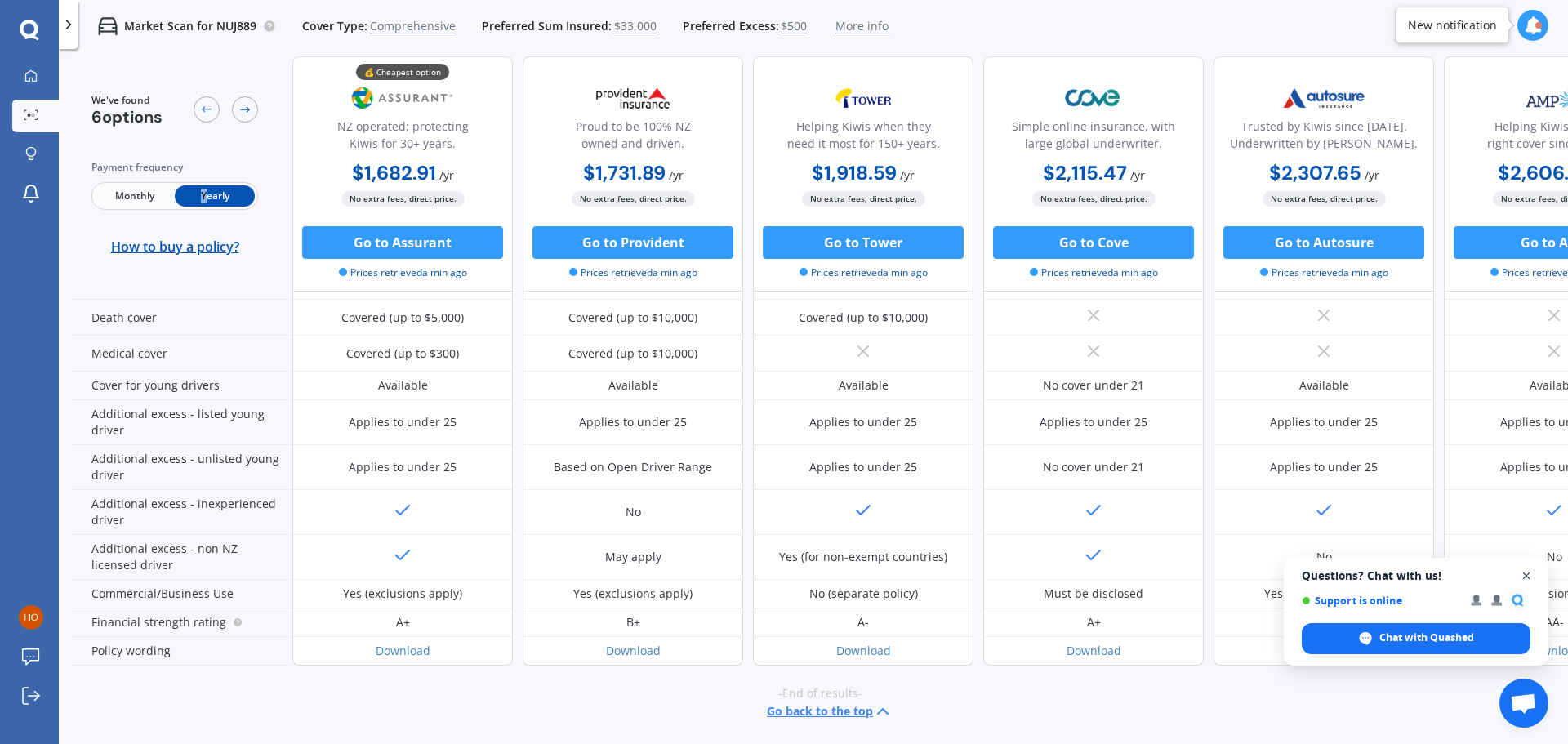
click at [1529, 578] on span "Close chat" at bounding box center [1527, 575] width 20 height 20
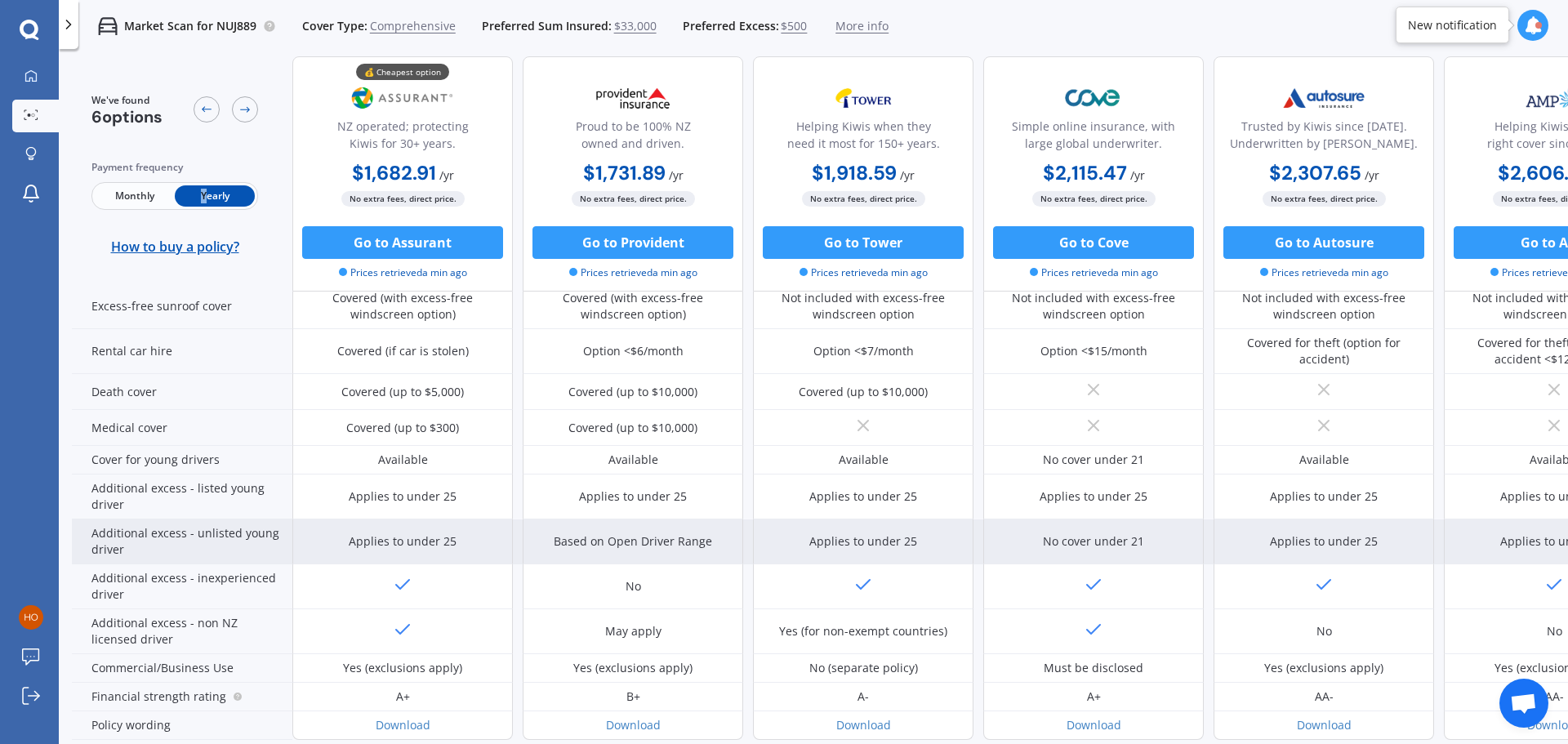
scroll to position [740, 0]
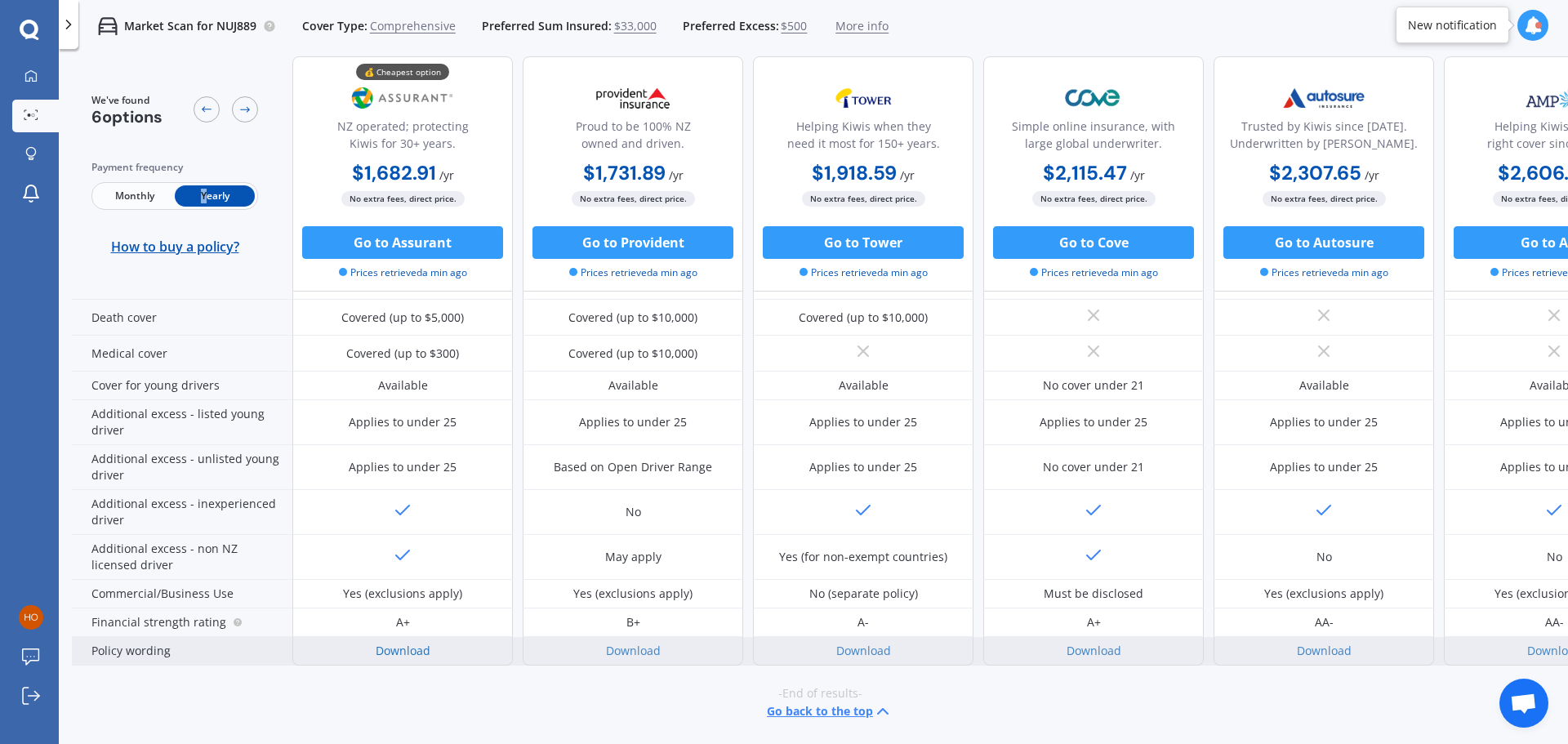
click at [396, 642] on link "Download" at bounding box center [403, 650] width 55 height 16
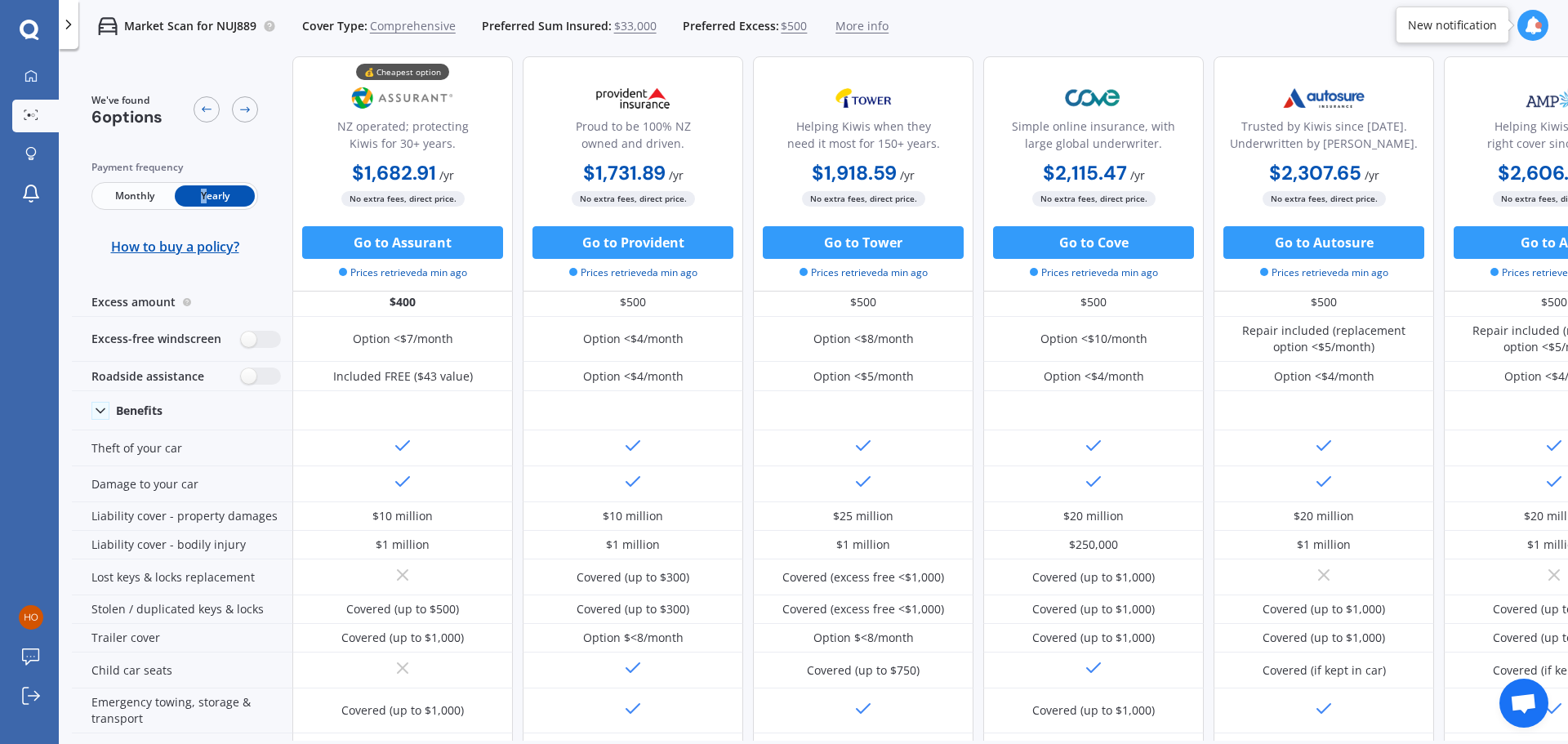
scroll to position [0, 0]
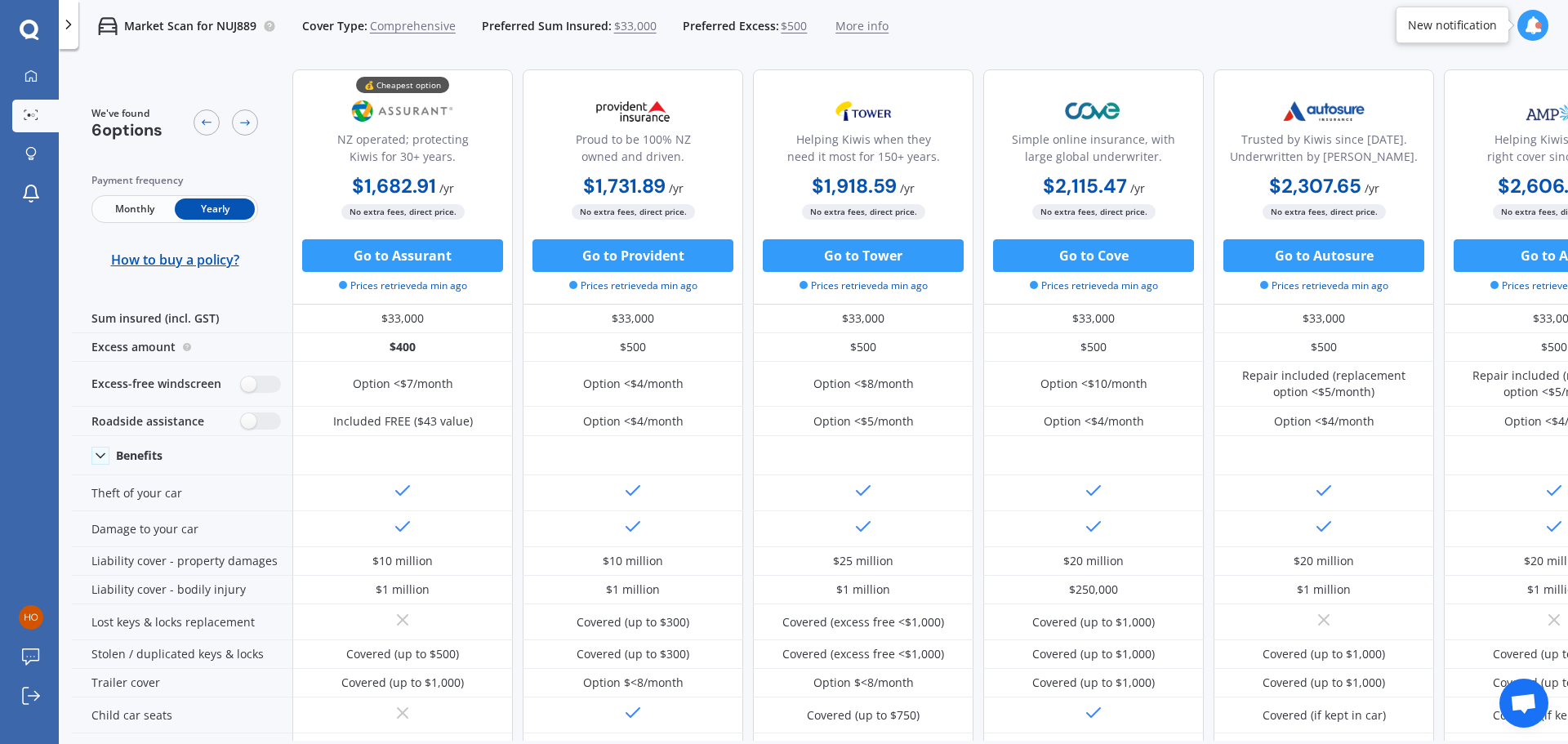
click at [121, 214] on span "Monthly" at bounding box center [135, 209] width 80 height 21
click at [204, 212] on span "Yearly" at bounding box center [215, 209] width 80 height 21
